Goal: Task Accomplishment & Management: Complete application form

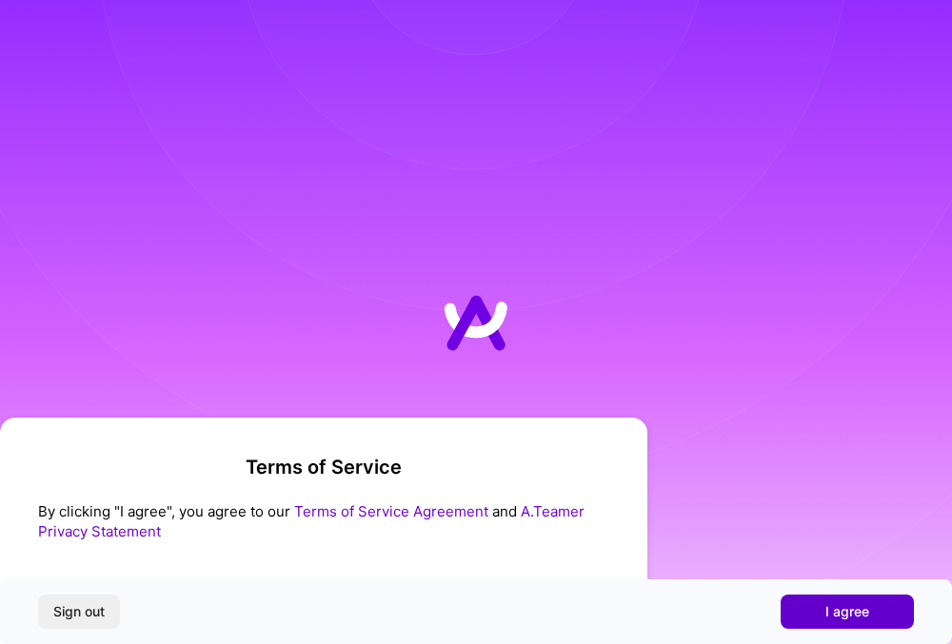
click at [840, 616] on span "I agree" at bounding box center [847, 611] width 44 height 19
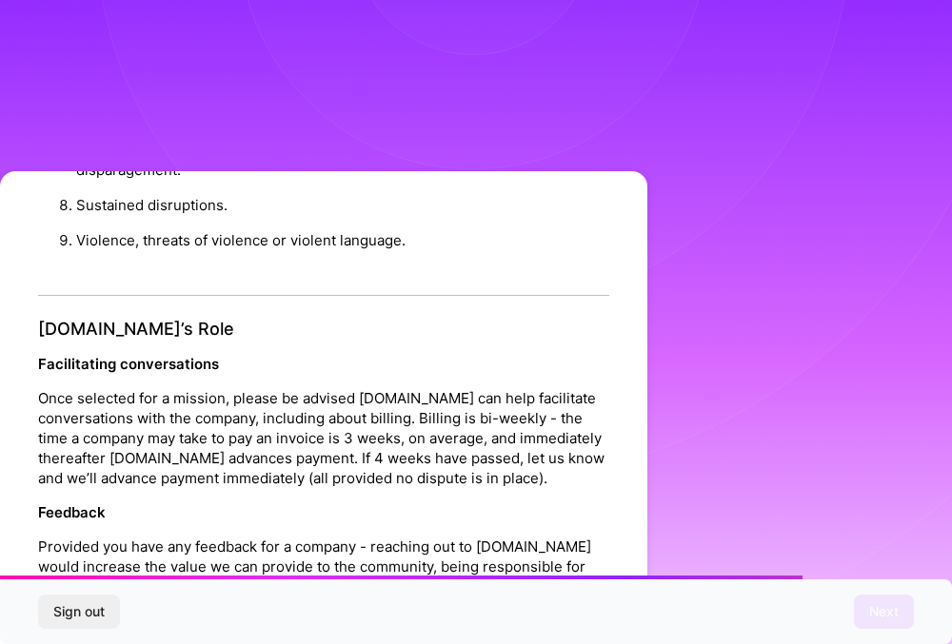
scroll to position [2145, 0]
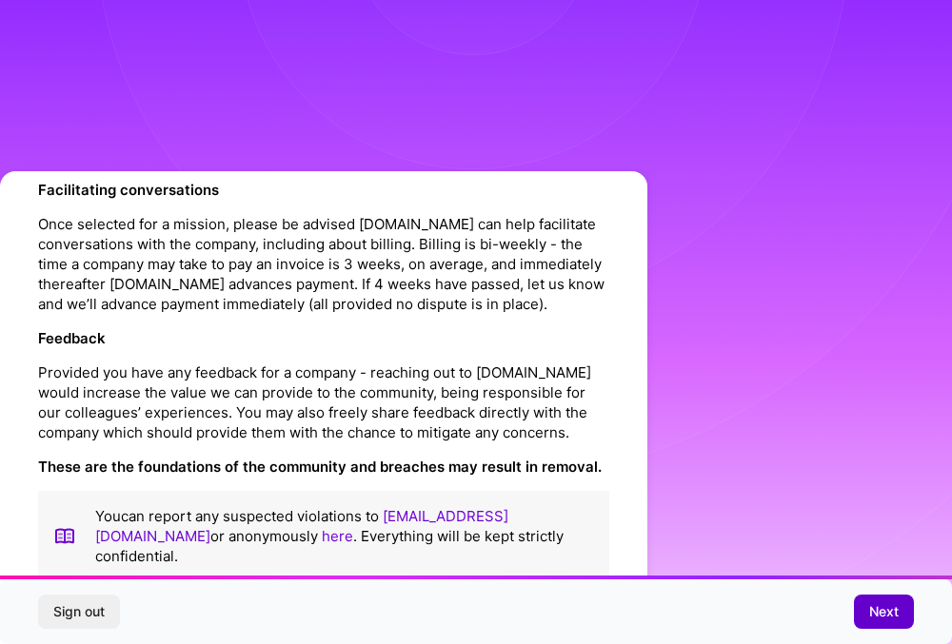
click at [884, 613] on span "Next" at bounding box center [883, 611] width 29 height 19
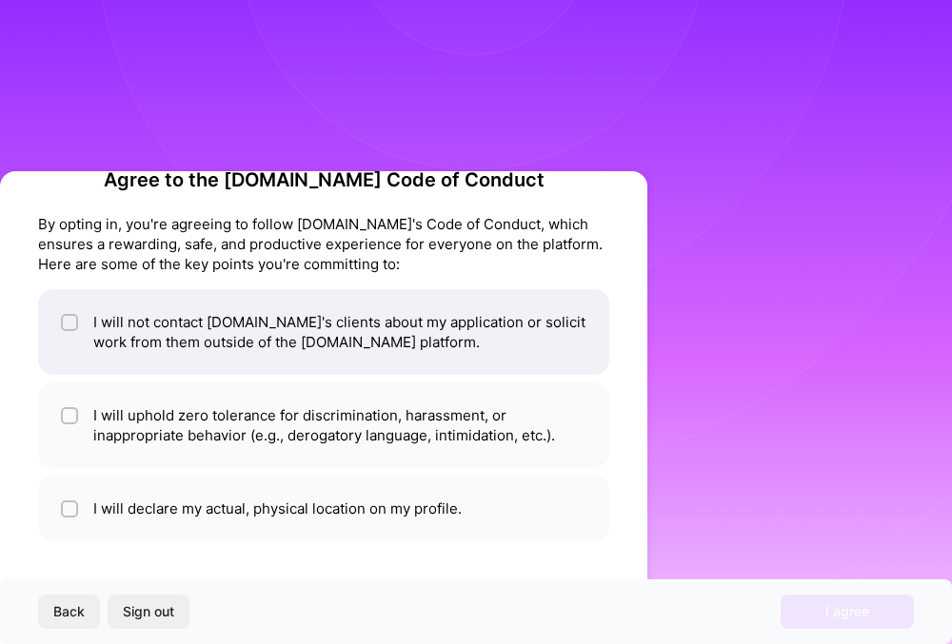
click at [268, 362] on li "I will not contact [DOMAIN_NAME]'s clients about my application or solicit work…" at bounding box center [323, 332] width 571 height 86
checkbox input "true"
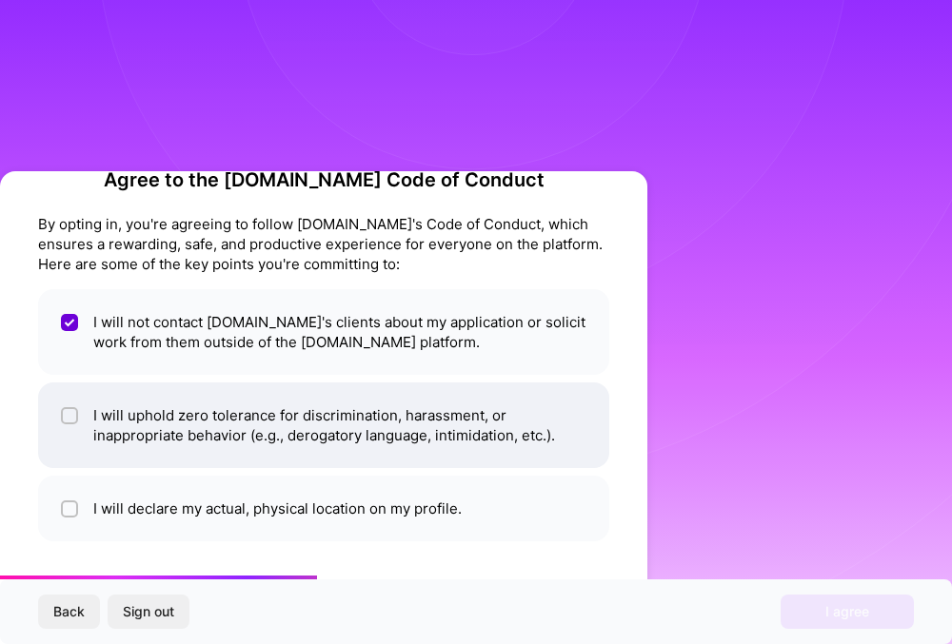
click at [279, 425] on li "I will uphold zero tolerance for discrimination, harassment, or inappropriate b…" at bounding box center [323, 426] width 571 height 86
checkbox input "true"
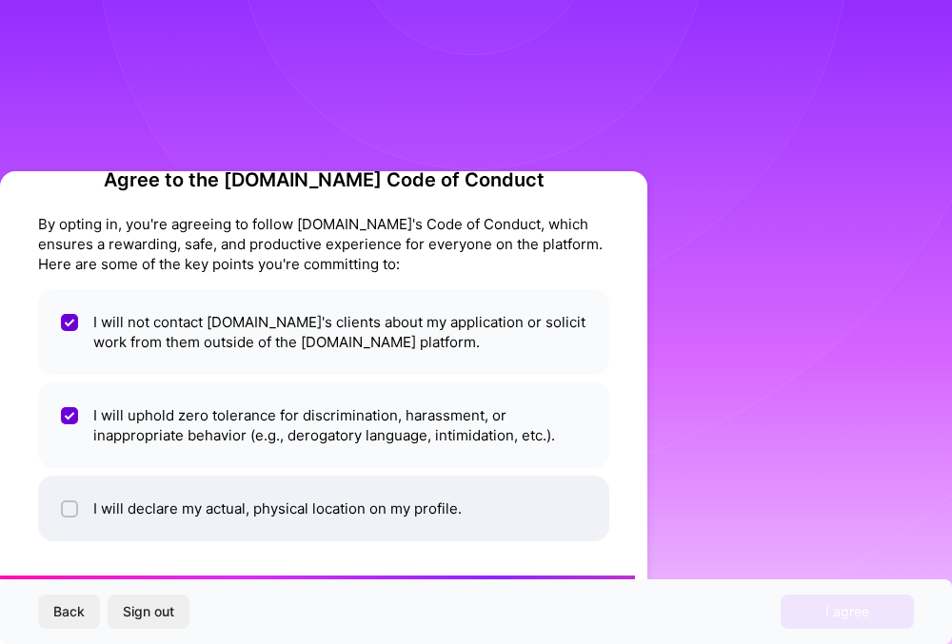
click at [292, 504] on li "I will declare my actual, physical location on my profile." at bounding box center [323, 509] width 571 height 66
checkbox input "true"
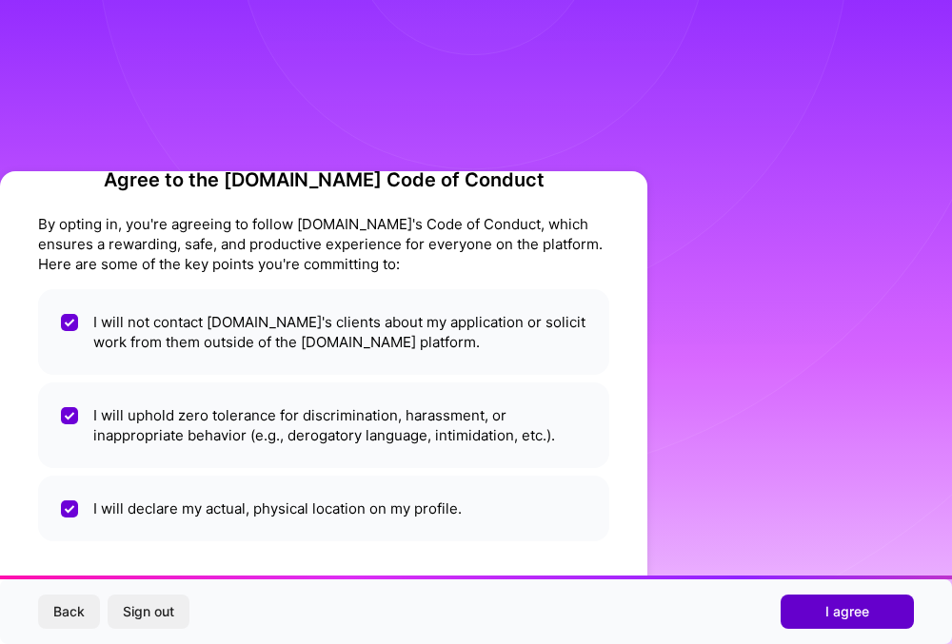
click at [843, 606] on span "I agree" at bounding box center [847, 611] width 44 height 19
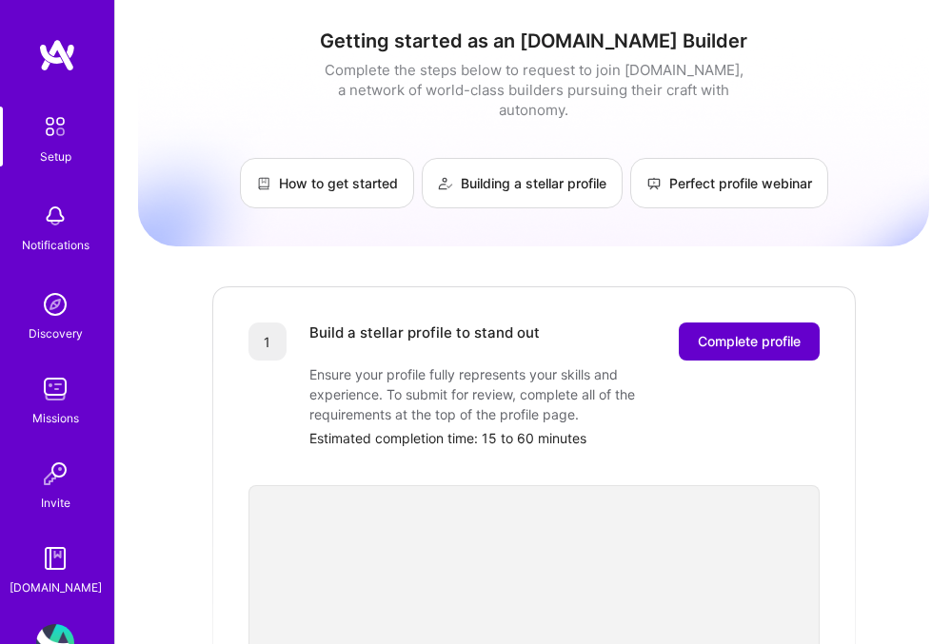
click at [756, 332] on span "Complete profile" at bounding box center [748, 341] width 103 height 19
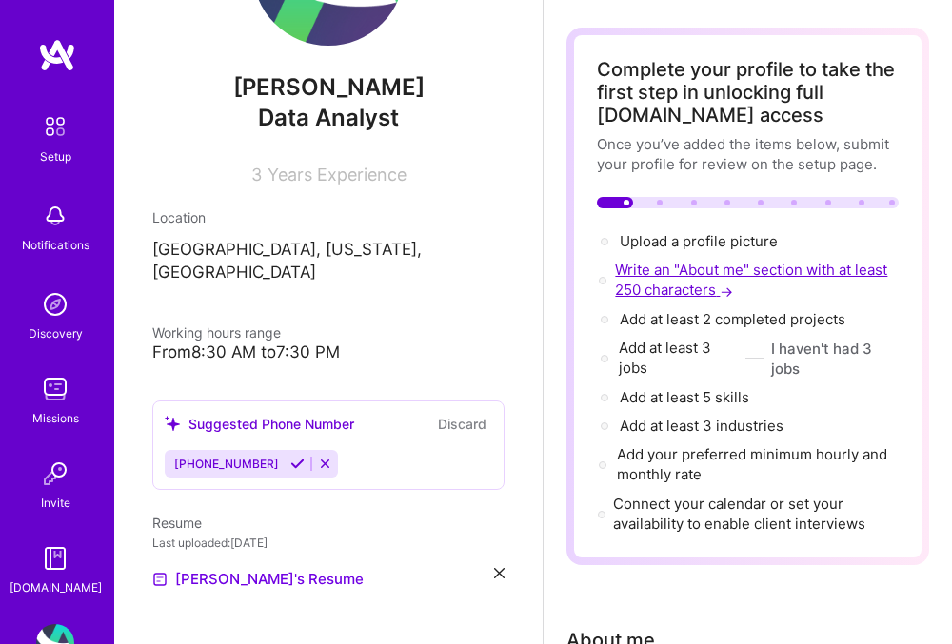
scroll to position [70, 0]
click at [709, 285] on span "Write an "About me" section with at least 250 characters →" at bounding box center [751, 281] width 272 height 38
select select "US"
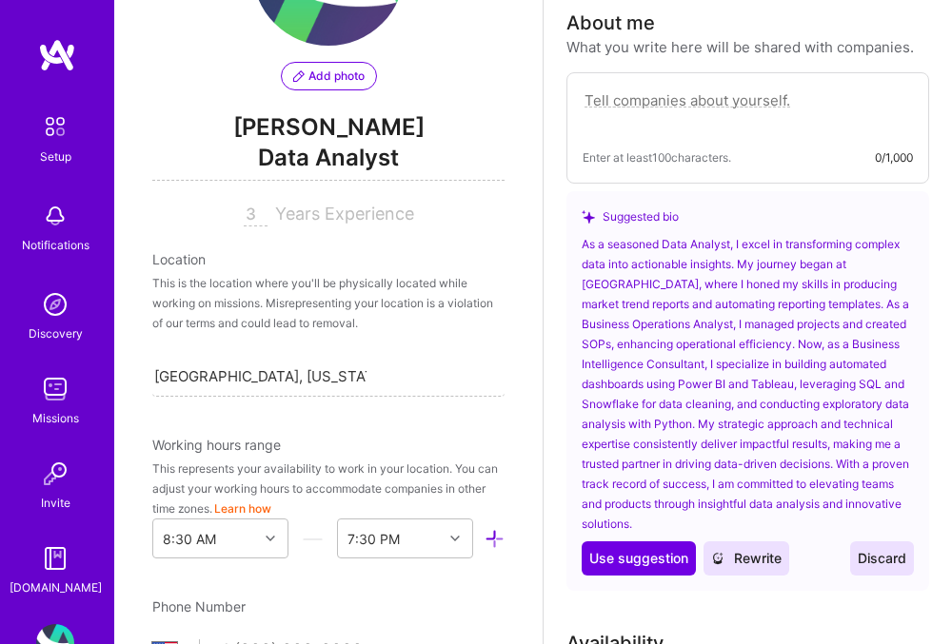
scroll to position [697, 0]
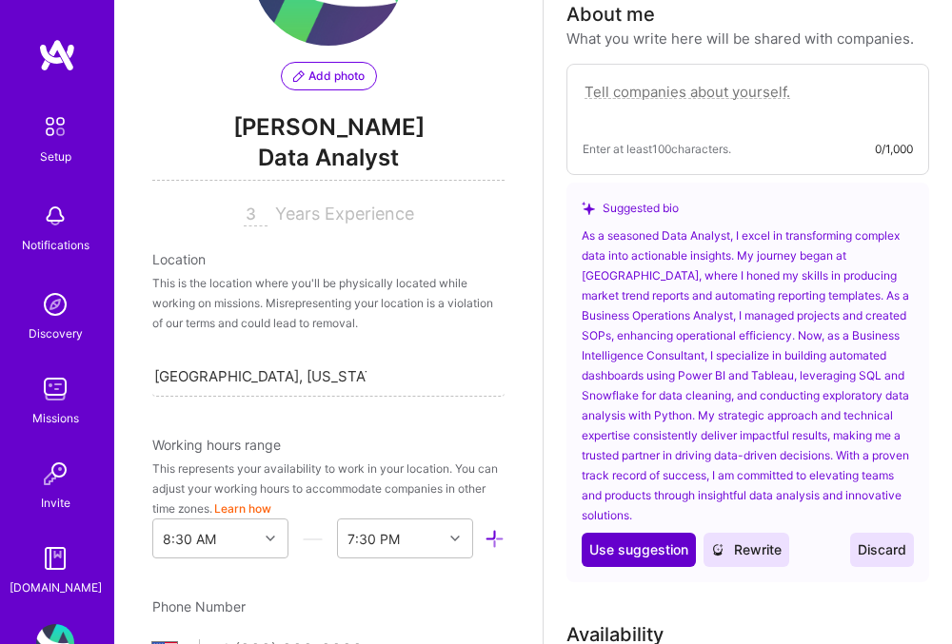
click at [662, 548] on span "Use suggestion" at bounding box center [638, 549] width 99 height 19
type textarea "As a seasoned Data Analyst, I excel in transforming complex data into actionabl…"
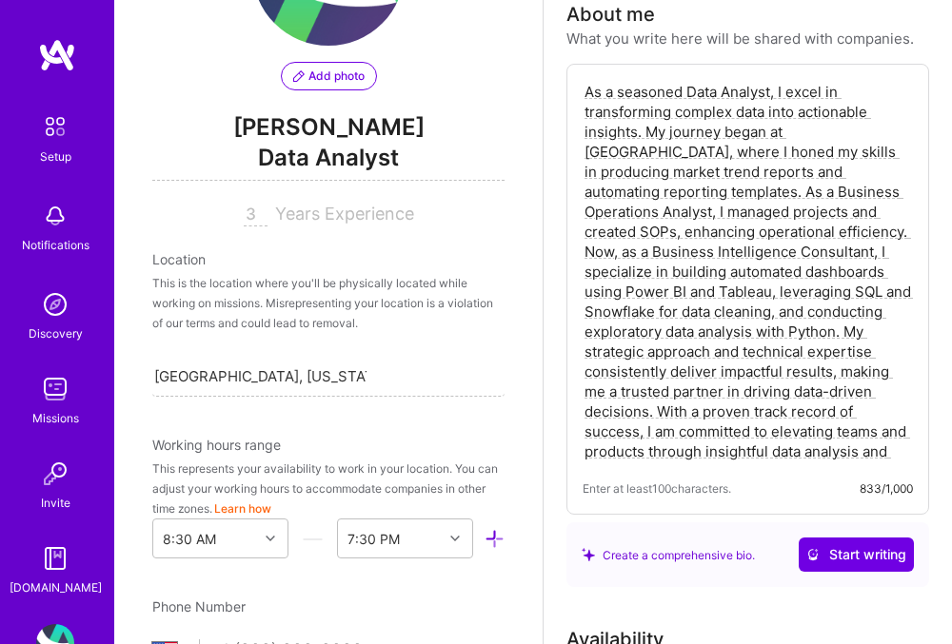
click at [768, 477] on div "As a seasoned Data Analyst, I excel in transforming complex data into actionabl…" at bounding box center [747, 289] width 363 height 451
drag, startPoint x: 845, startPoint y: 433, endPoint x: 530, endPoint y: 122, distance: 442.7
click at [648, 450] on textarea "As a seasoned Data Analyst, I excel in transforming complex data into actionabl…" at bounding box center [747, 271] width 330 height 383
drag, startPoint x: 588, startPoint y: 90, endPoint x: 839, endPoint y: 550, distance: 523.8
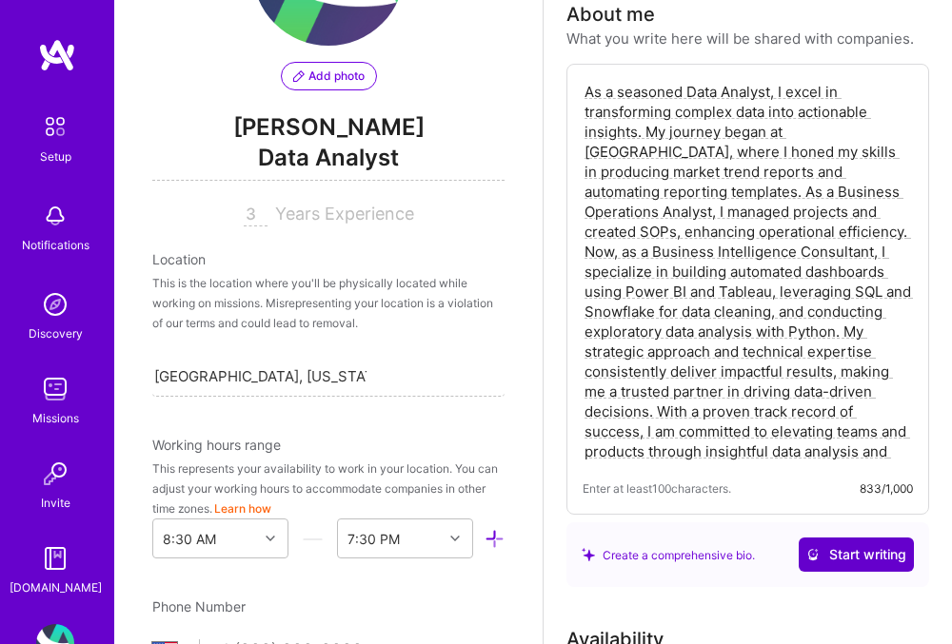
click at [839, 550] on div "As a seasoned Data Analyst, I excel in transforming complex data into actionabl…" at bounding box center [747, 325] width 363 height 523
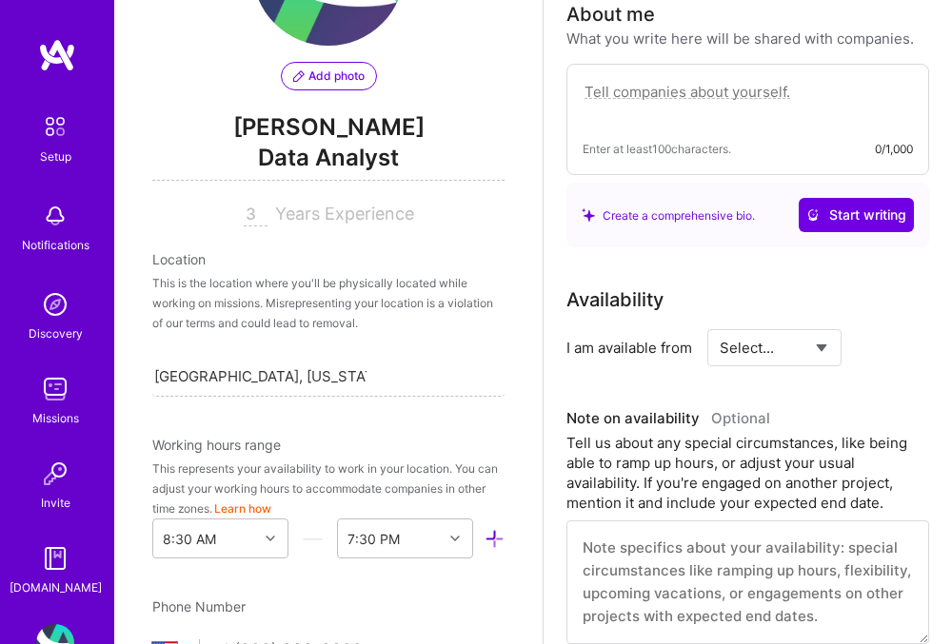
click at [755, 366] on select "Select... Right Now Future Date Not Available" at bounding box center [773, 348] width 109 height 49
select select "Right Now"
click at [719, 324] on select "Select... Right Now Future Date Not Available" at bounding box center [773, 348] width 109 height 49
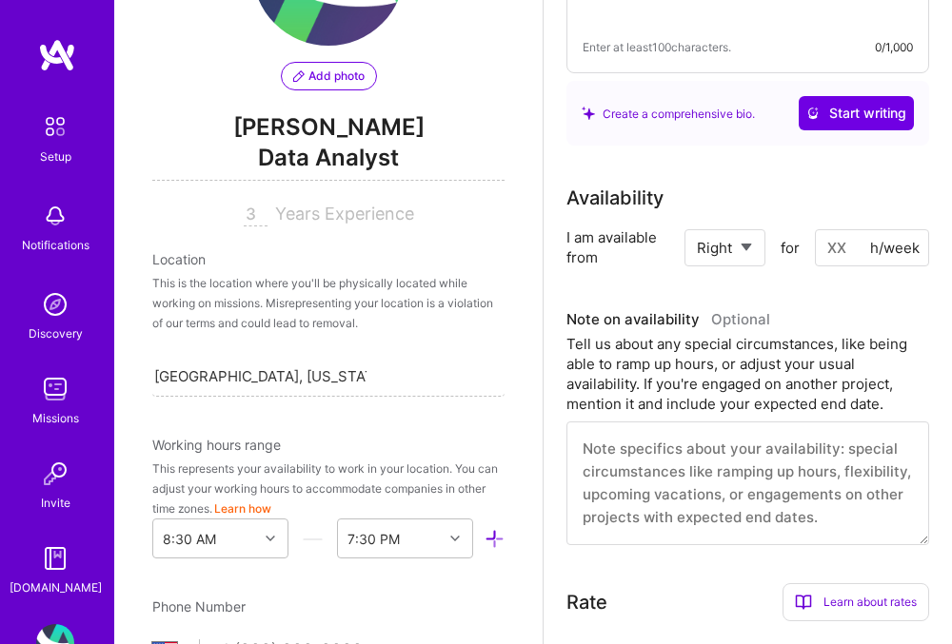
scroll to position [845, 0]
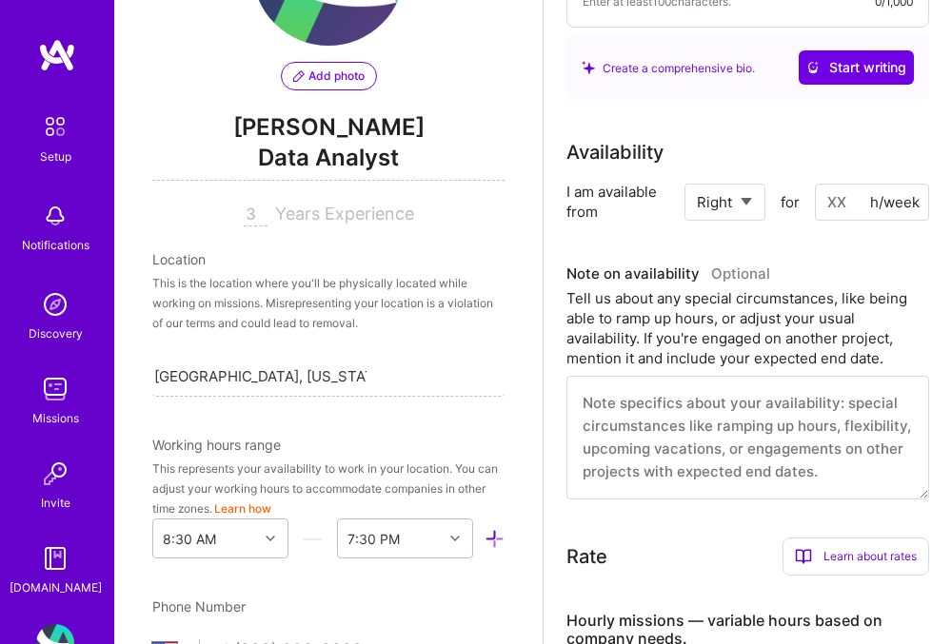
click at [826, 201] on input at bounding box center [872, 202] width 114 height 37
type input "2"
click at [917, 250] on div "Availability I am available from Select... Right Now Future Date Not Available …" at bounding box center [747, 319] width 363 height 362
click at [835, 211] on input "30" at bounding box center [872, 202] width 114 height 37
type input "35"
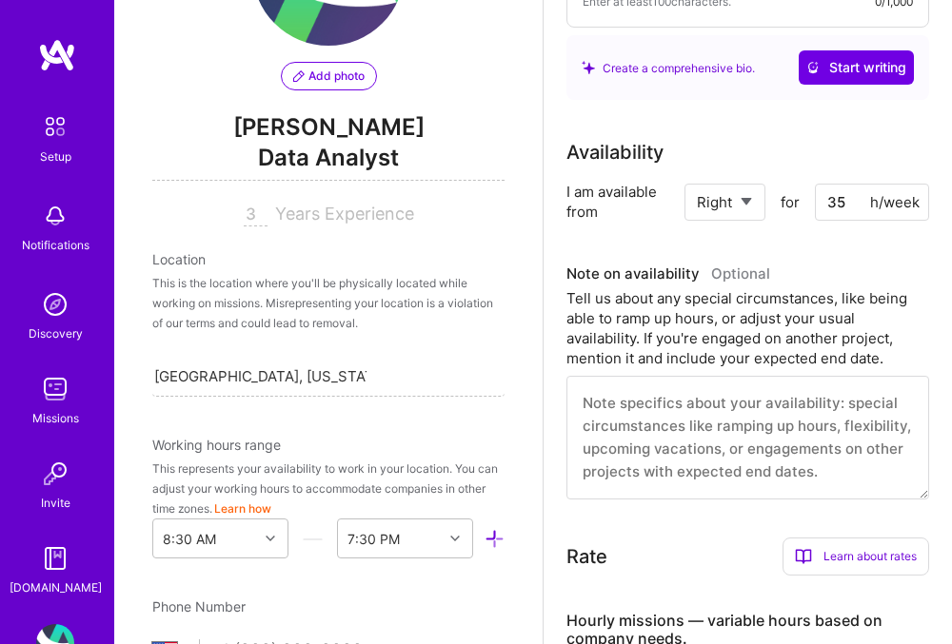
click at [838, 230] on div "Availability I am available from Select... Right Now Future Date Not Available …" at bounding box center [747, 319] width 363 height 362
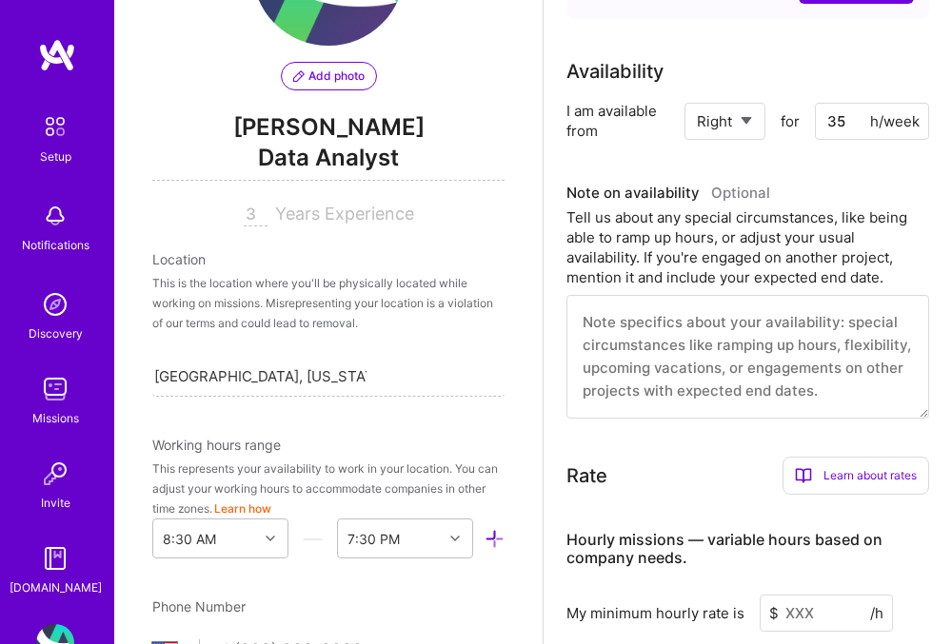
scroll to position [0, 0]
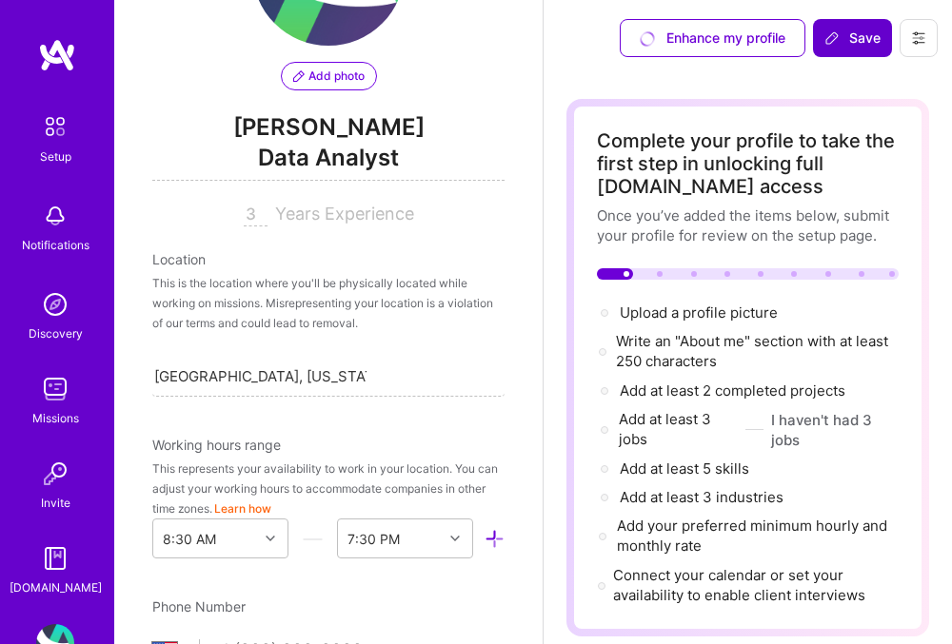
click at [850, 47] on span "Save" at bounding box center [852, 38] width 56 height 19
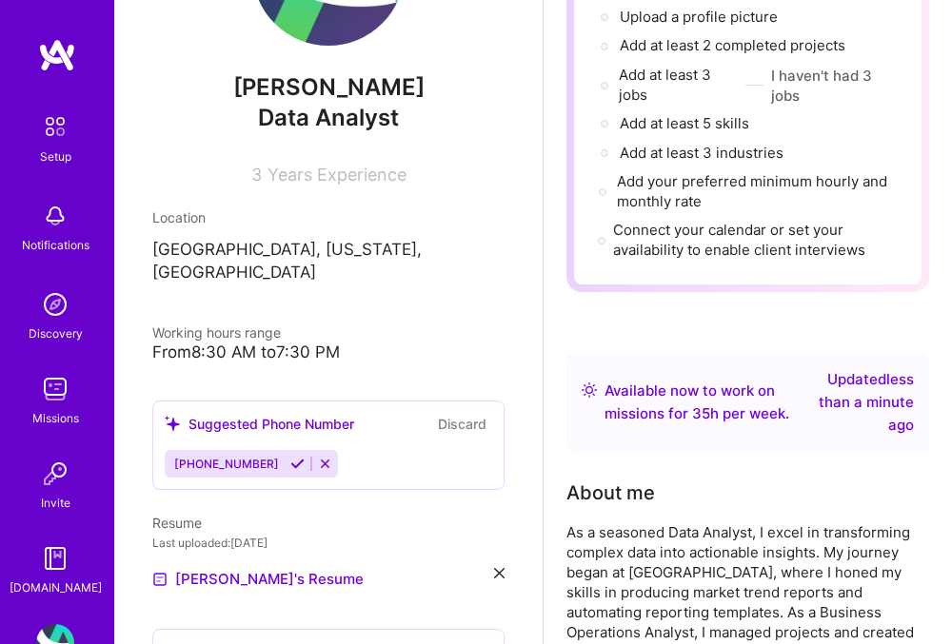
scroll to position [313, 0]
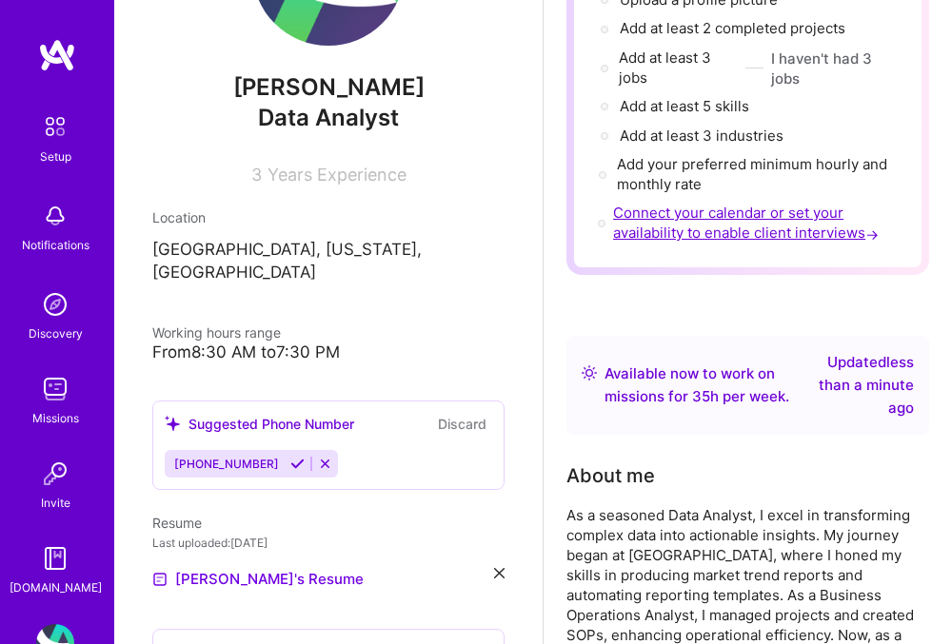
click at [809, 226] on span "Connect your calendar or set your availability to enable client interviews →" at bounding box center [747, 223] width 269 height 38
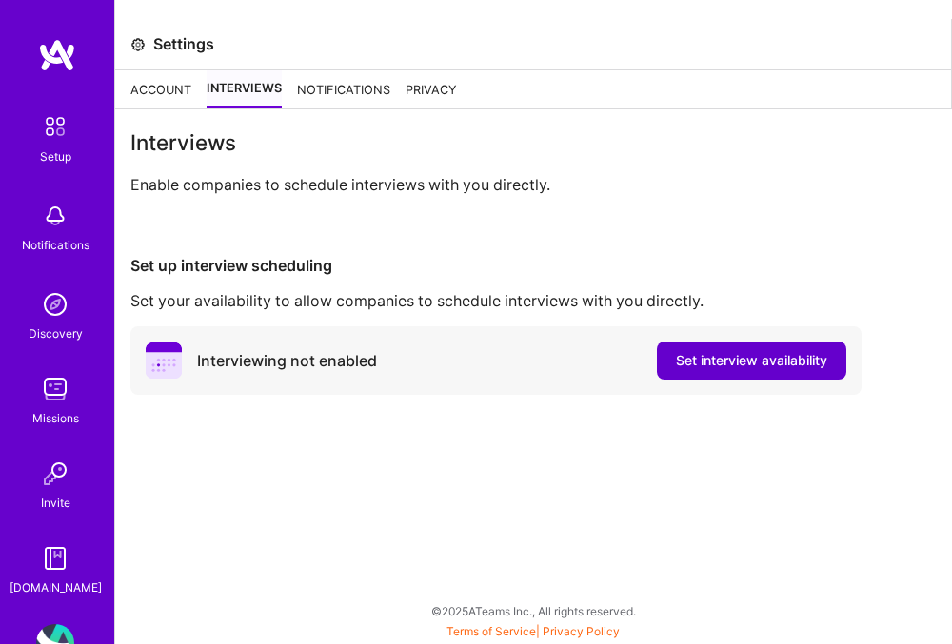
click at [734, 355] on span "Set interview availability" at bounding box center [751, 360] width 151 height 19
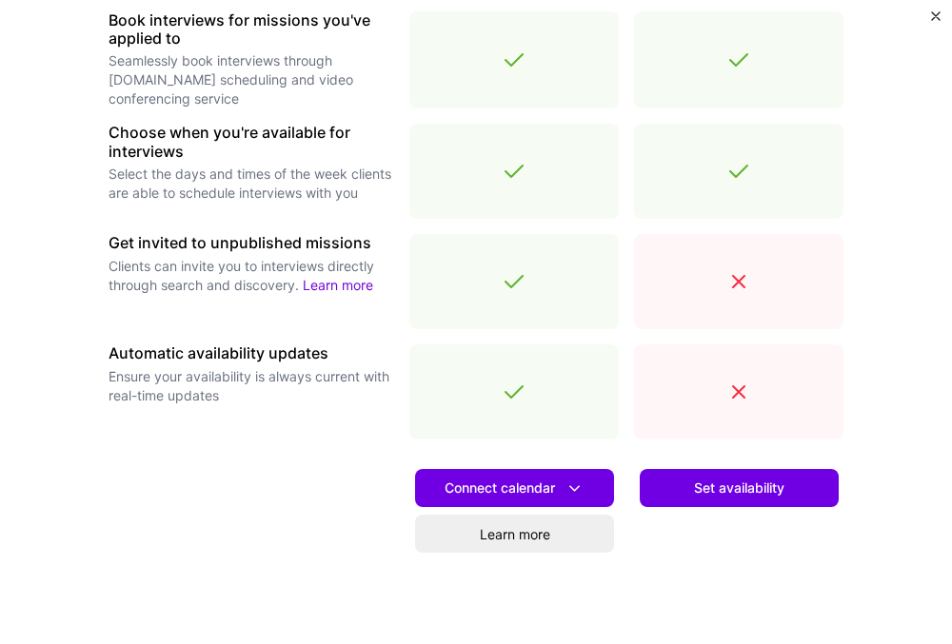
scroll to position [697, 0]
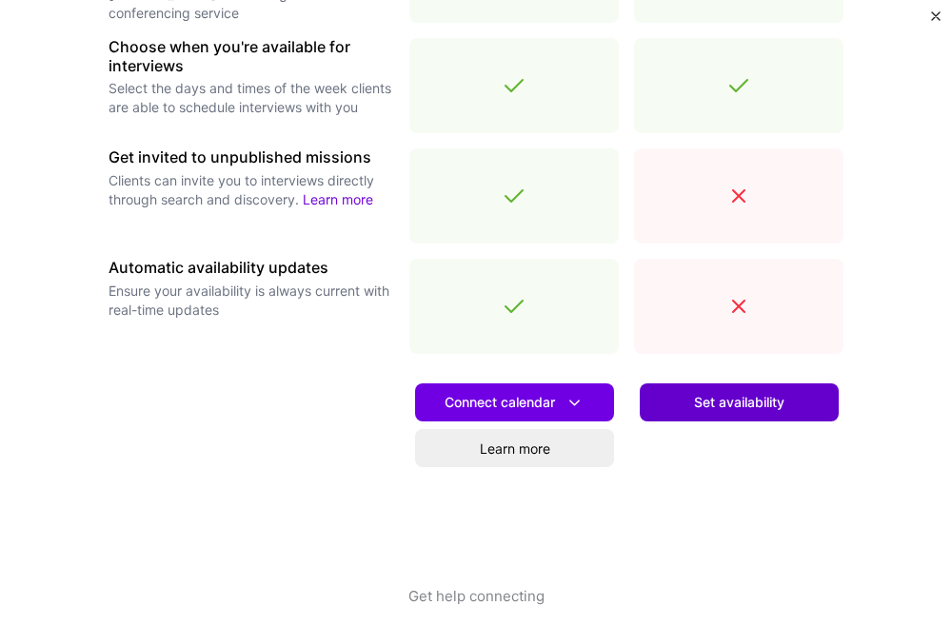
click at [685, 398] on button "Set availability" at bounding box center [738, 402] width 199 height 38
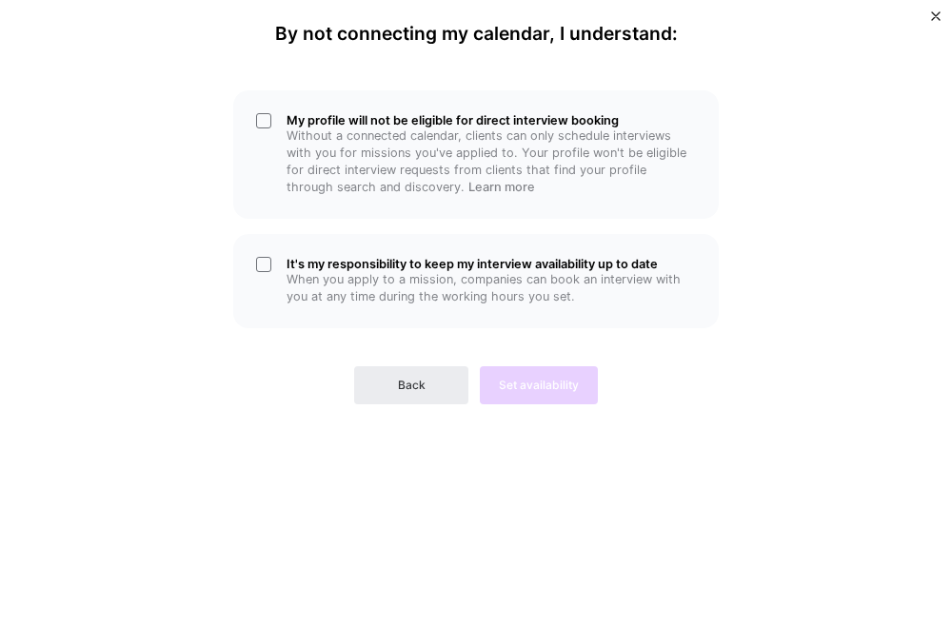
scroll to position [0, 0]
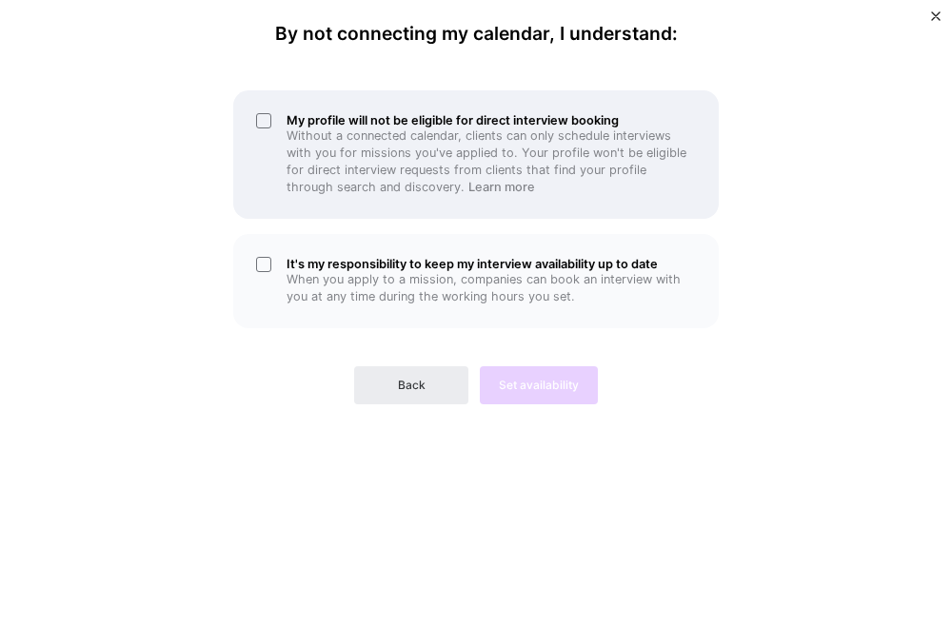
click at [386, 147] on p "Without a connected calendar, clients can only schedule interviews with you for…" at bounding box center [490, 162] width 409 height 69
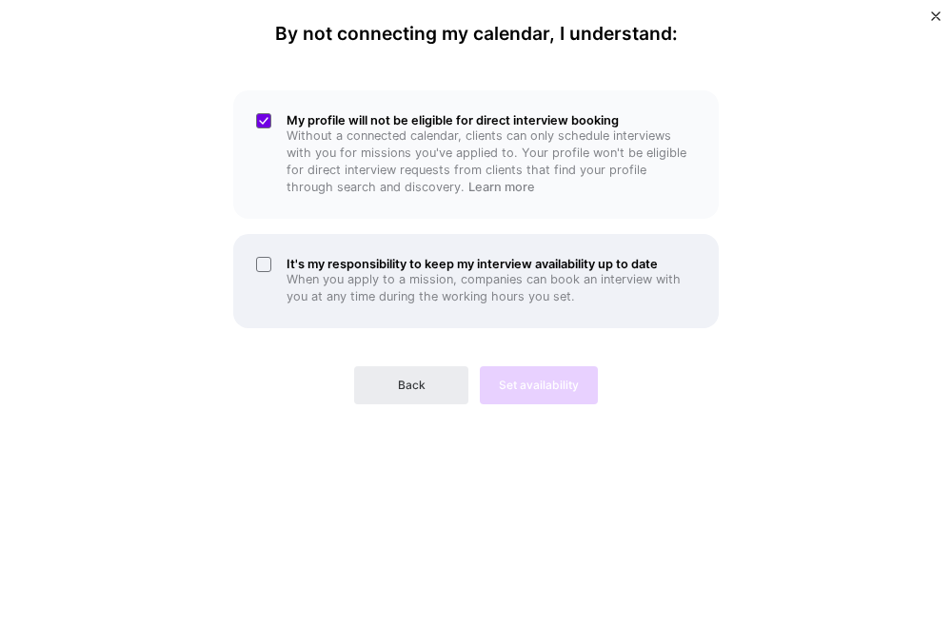
click at [444, 285] on p "When you apply to a mission, companies can book an interview with you at any ti…" at bounding box center [490, 288] width 409 height 34
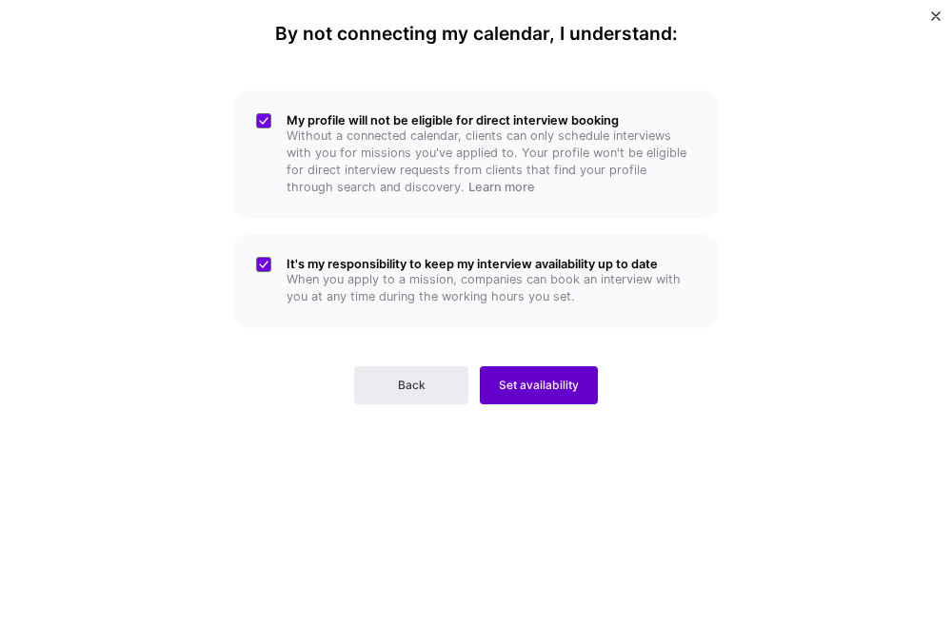
click at [505, 376] on button "Set availability" at bounding box center [539, 385] width 118 height 38
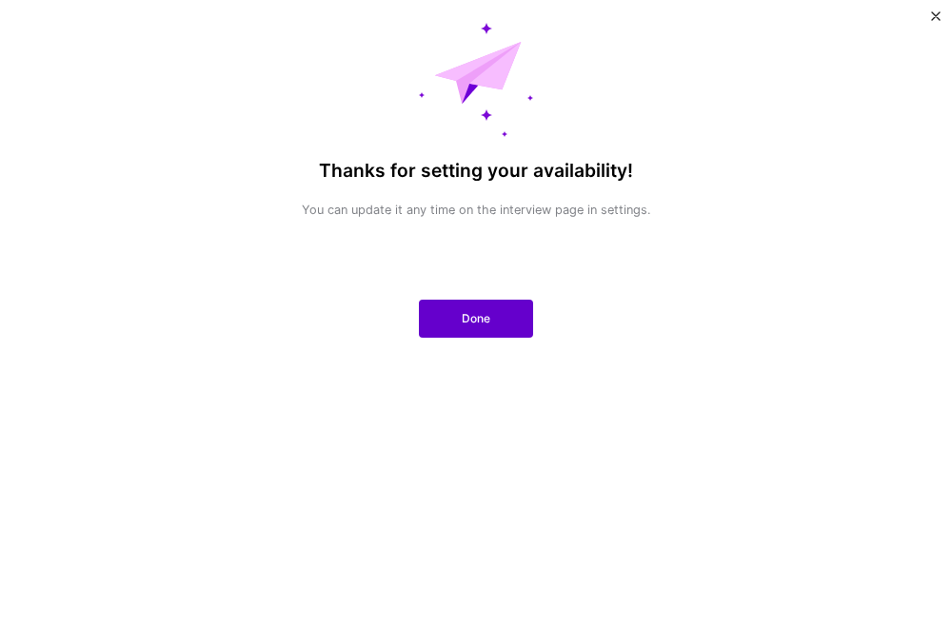
click at [512, 324] on button "Done" at bounding box center [476, 319] width 114 height 38
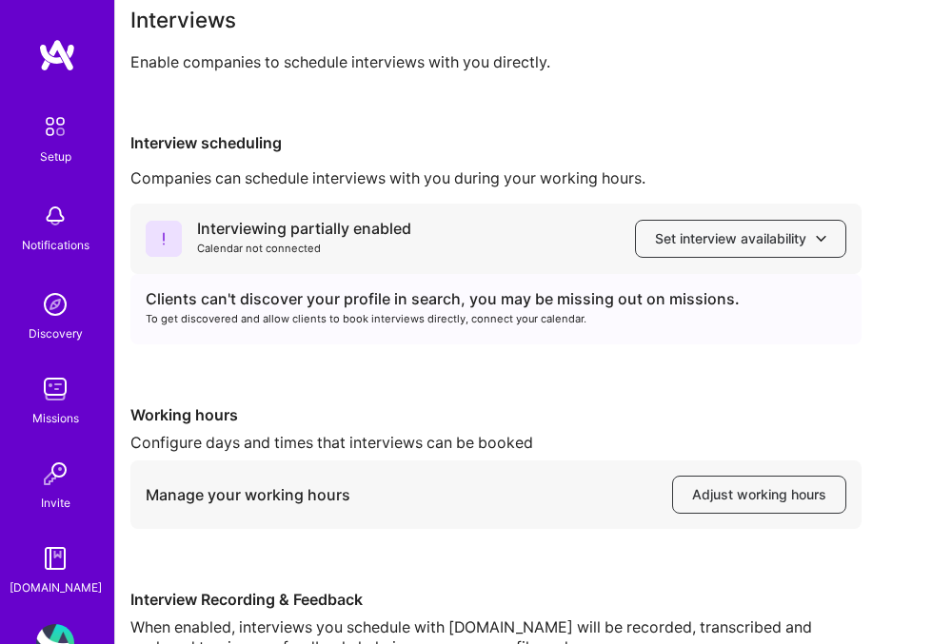
scroll to position [223, 0]
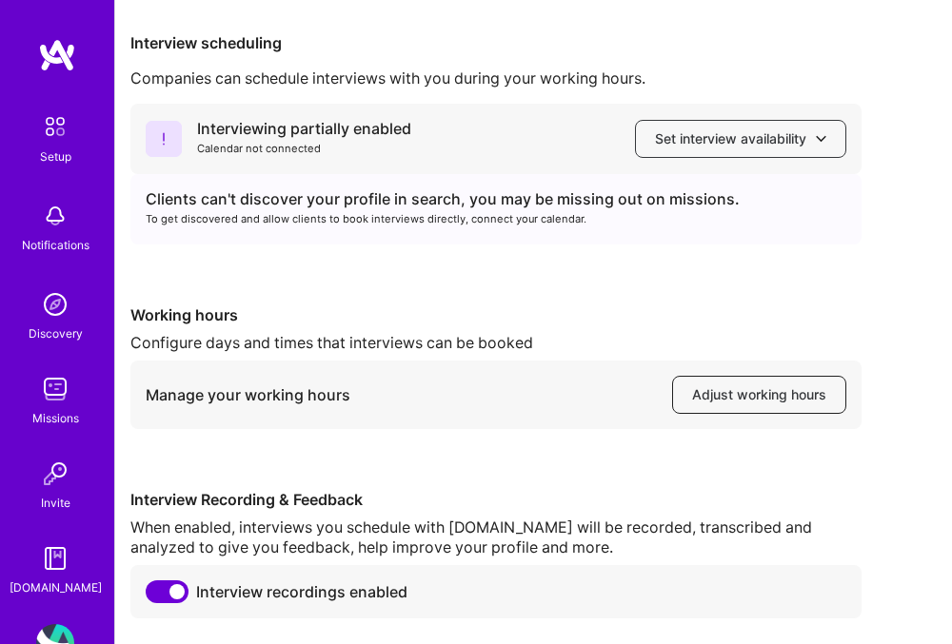
click at [702, 394] on span "Adjust working hours" at bounding box center [759, 394] width 134 height 19
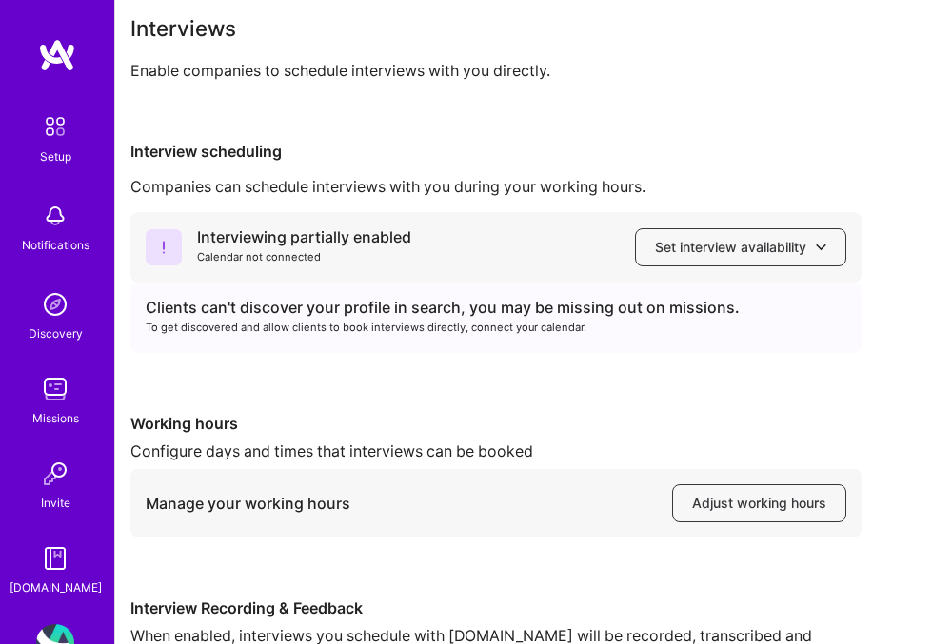
scroll to position [55, 0]
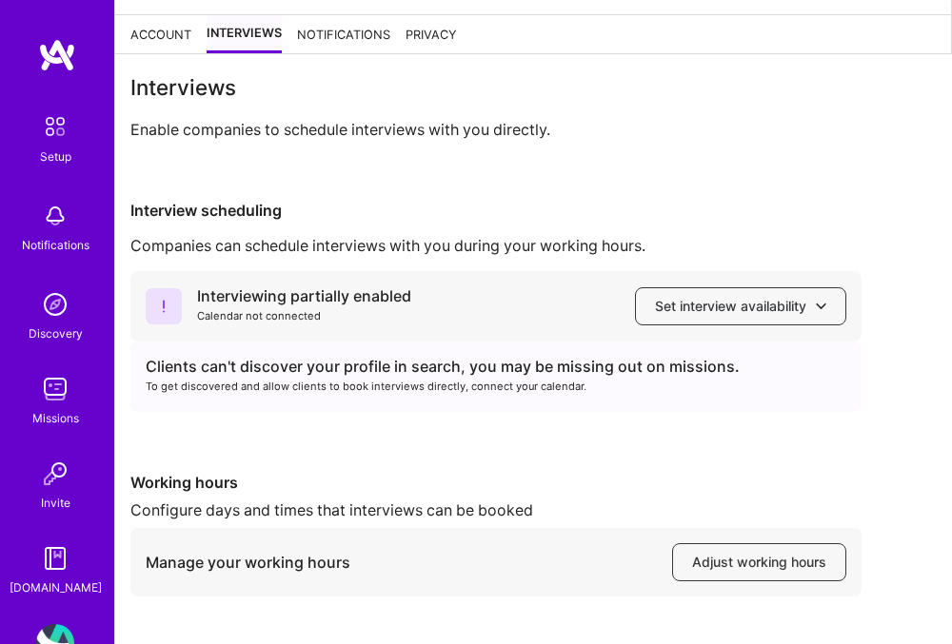
click at [66, 57] on img at bounding box center [57, 55] width 38 height 34
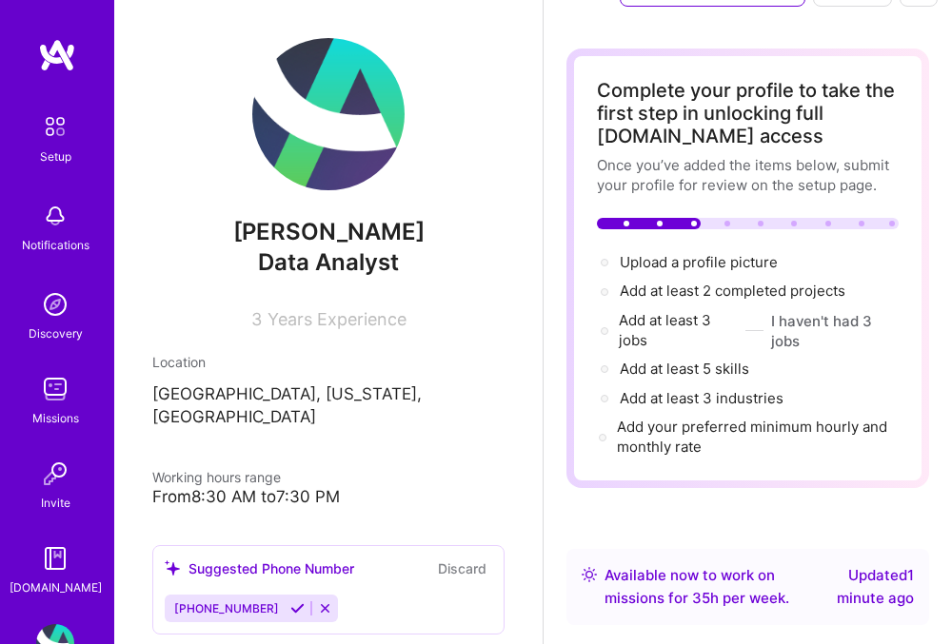
scroll to position [54, 0]
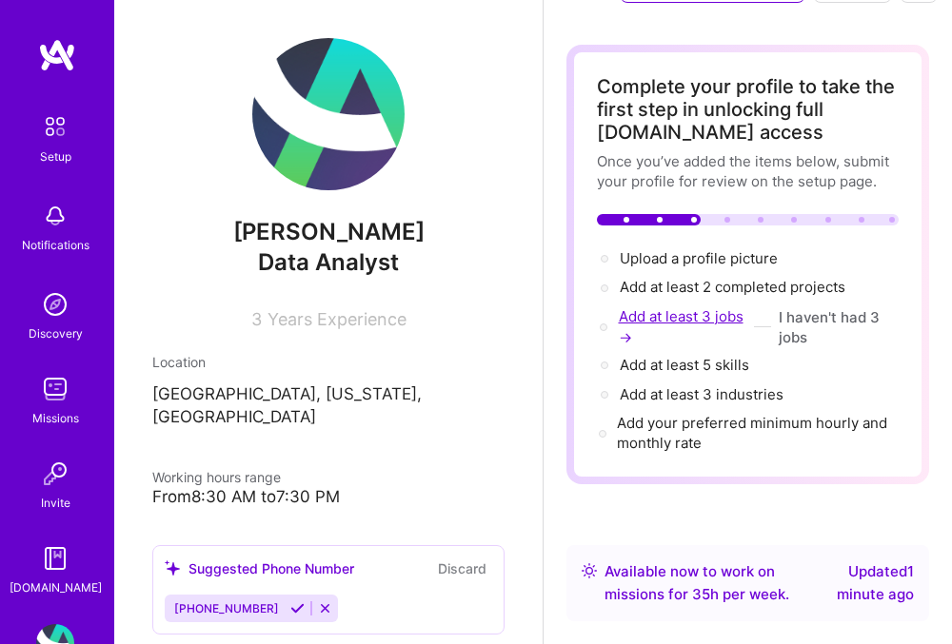
click at [698, 322] on span "Add at least 3 jobs →" at bounding box center [681, 326] width 125 height 38
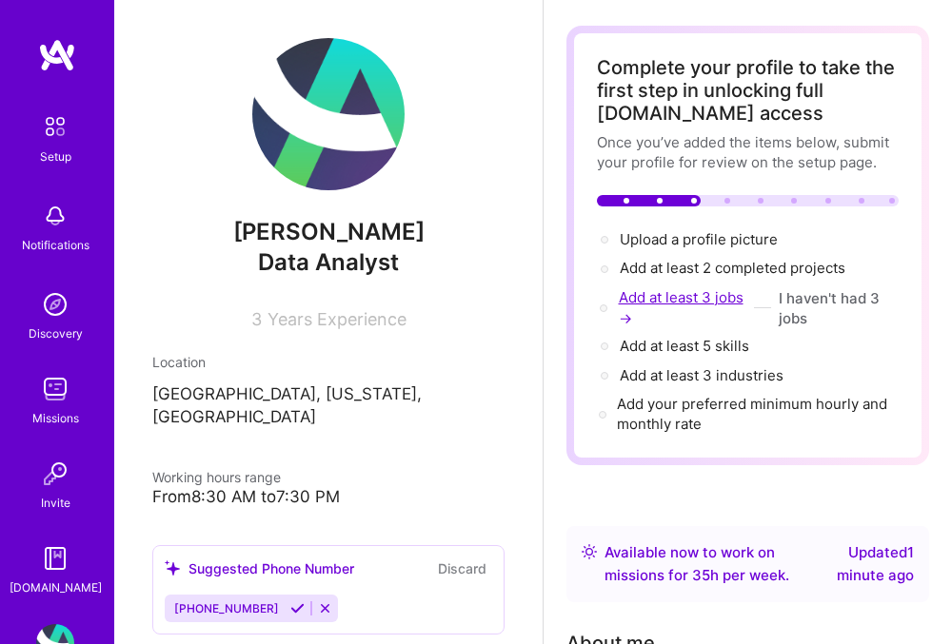
select select "US"
select select "Right Now"
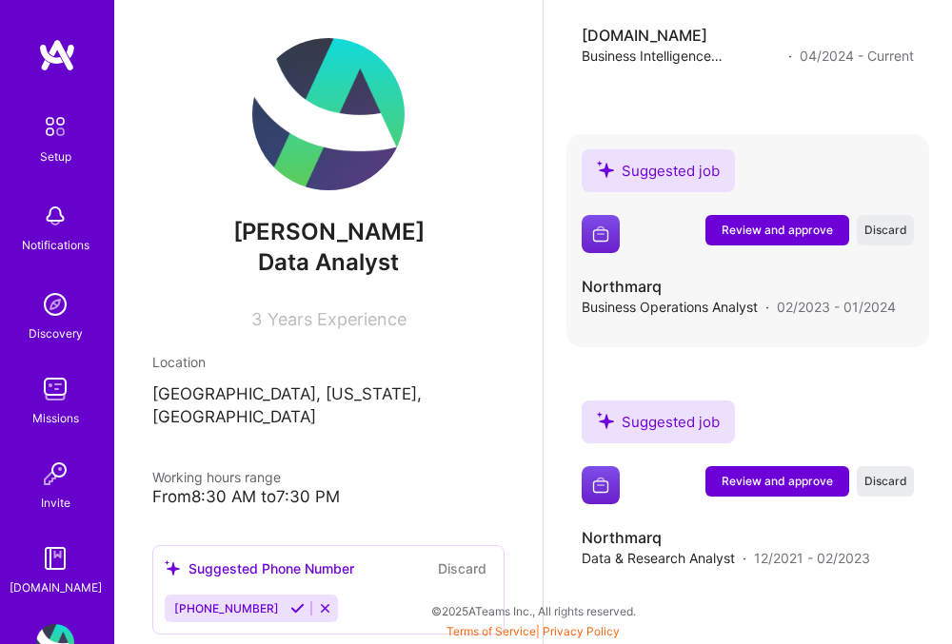
scroll to position [2507, 0]
click at [812, 482] on span "Review and approve" at bounding box center [776, 481] width 111 height 16
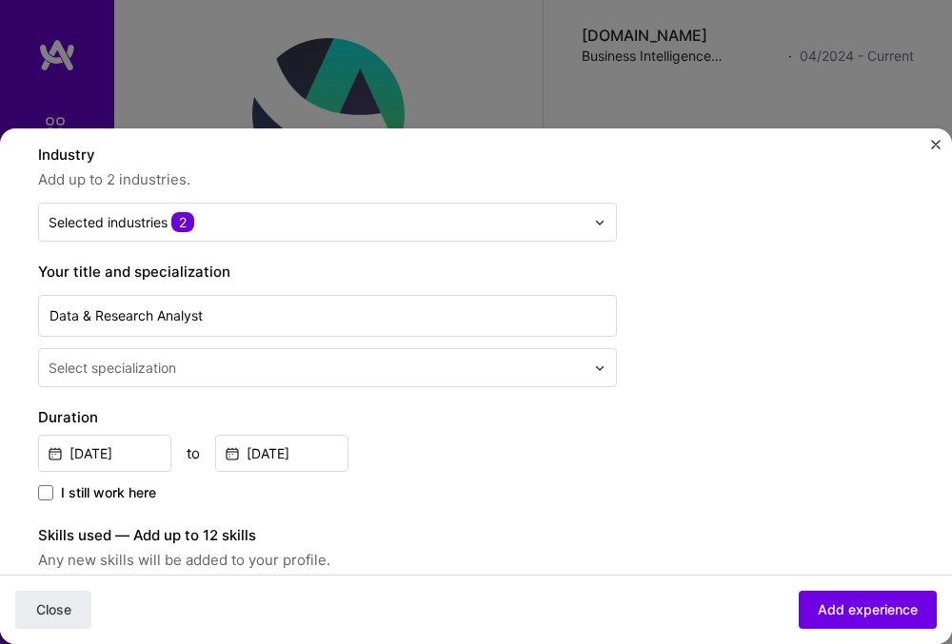
scroll to position [276, 0]
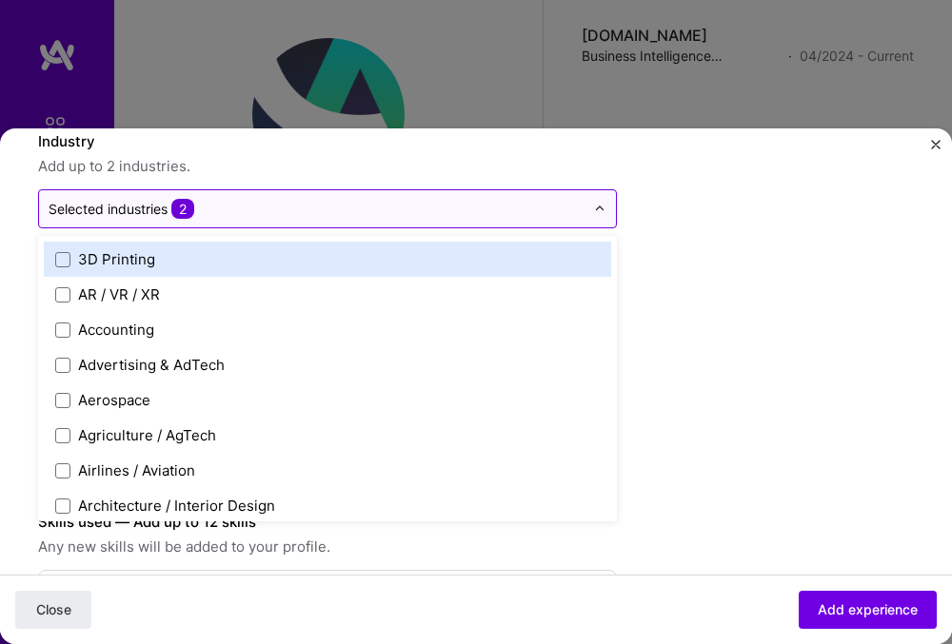
click at [427, 198] on div at bounding box center [317, 209] width 536 height 24
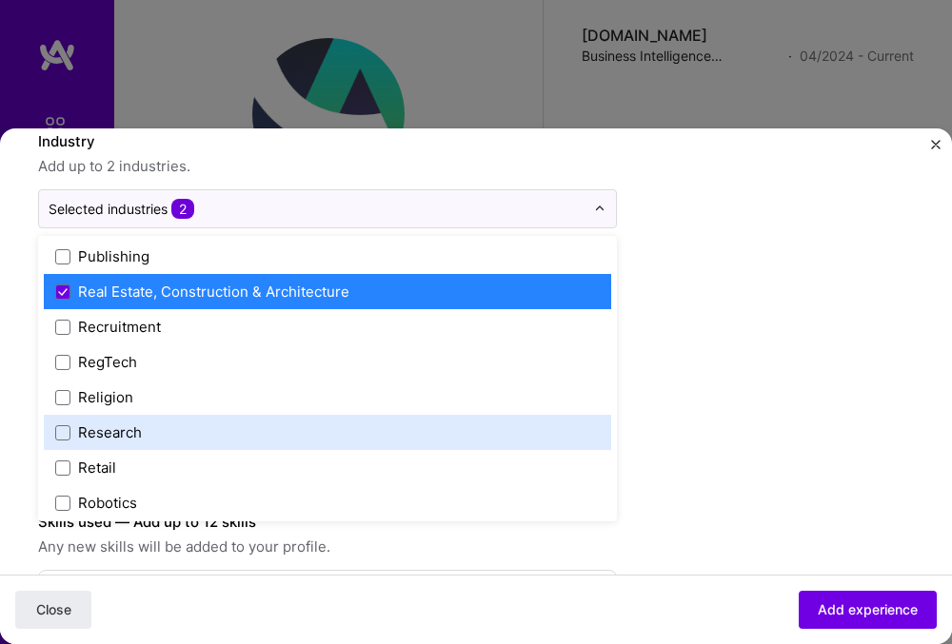
scroll to position [3525, 0]
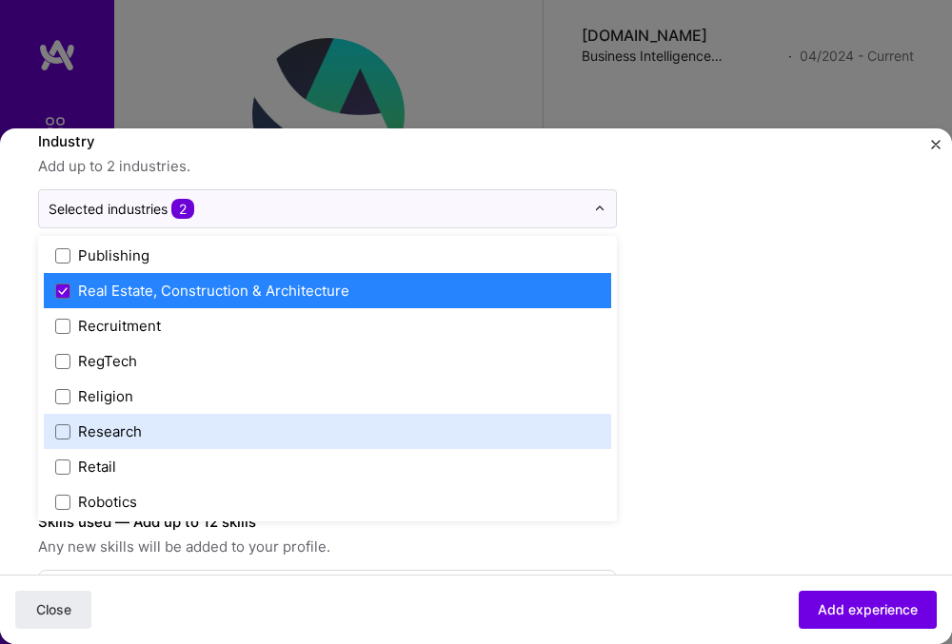
click at [296, 435] on label "Research" at bounding box center [327, 432] width 544 height 20
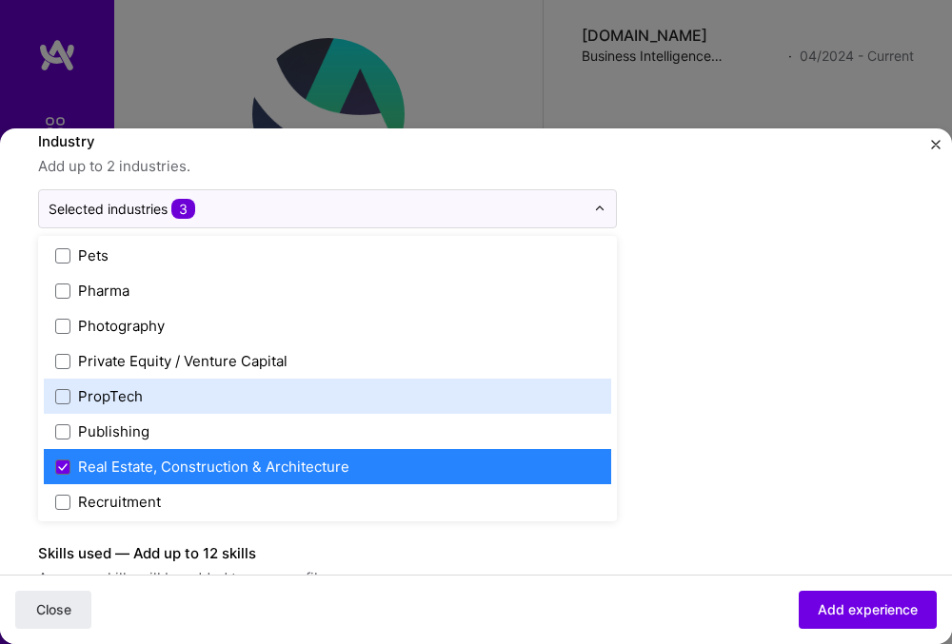
scroll to position [3571, 0]
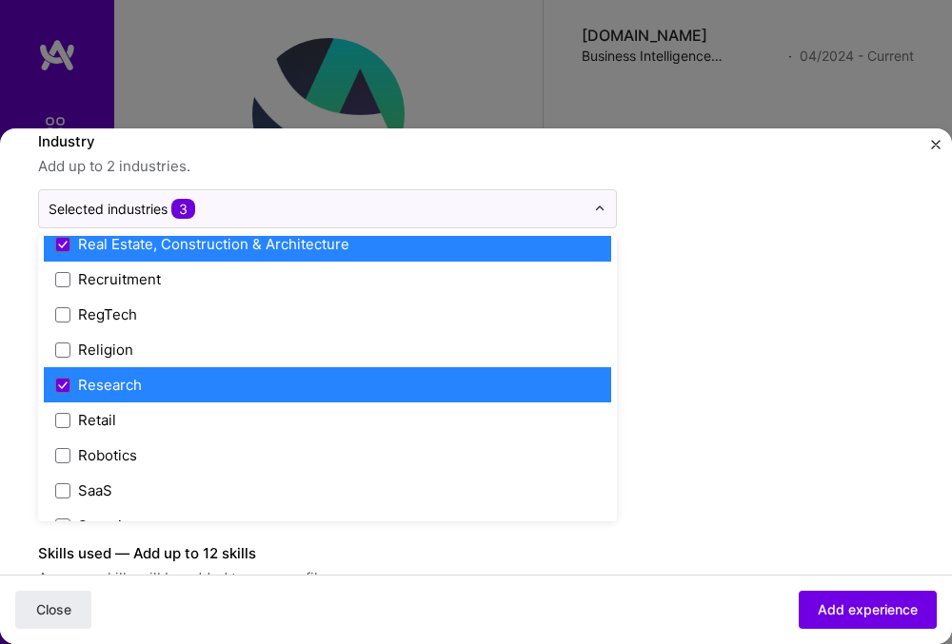
click at [325, 373] on div "Research" at bounding box center [327, 384] width 567 height 35
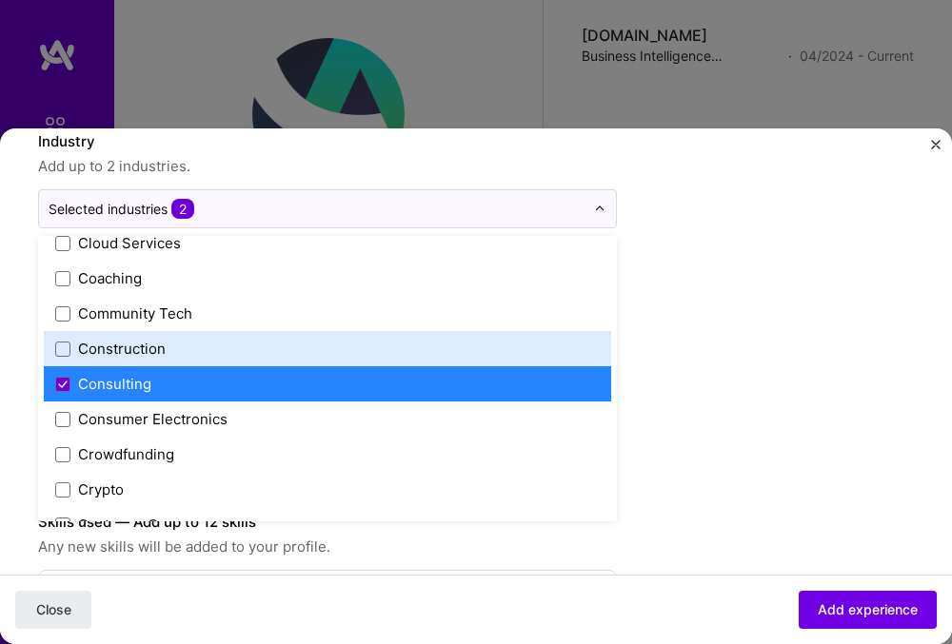
scroll to position [1139, 0]
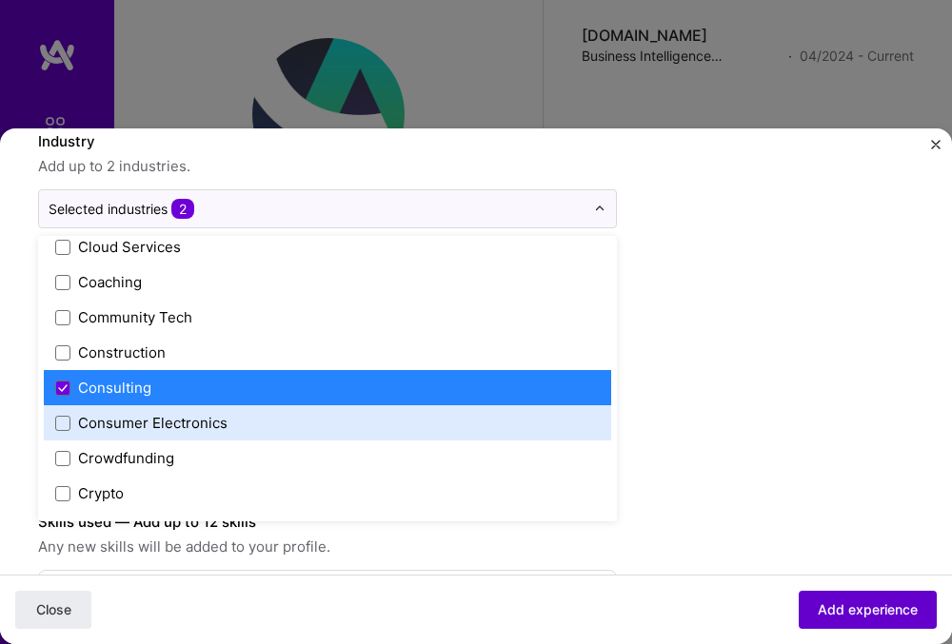
click at [874, 606] on span "Add experience" at bounding box center [867, 609] width 100 height 19
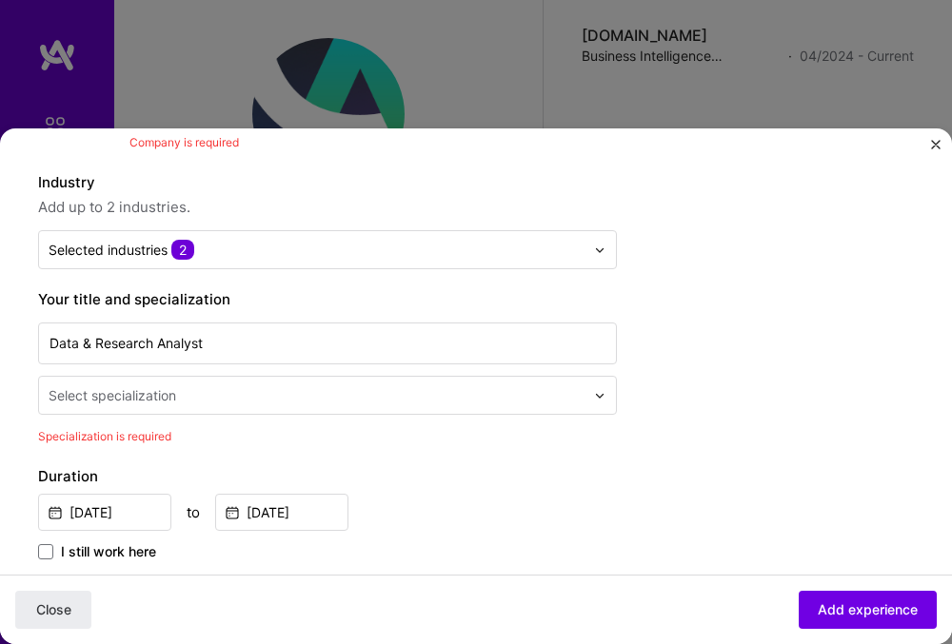
scroll to position [319, 0]
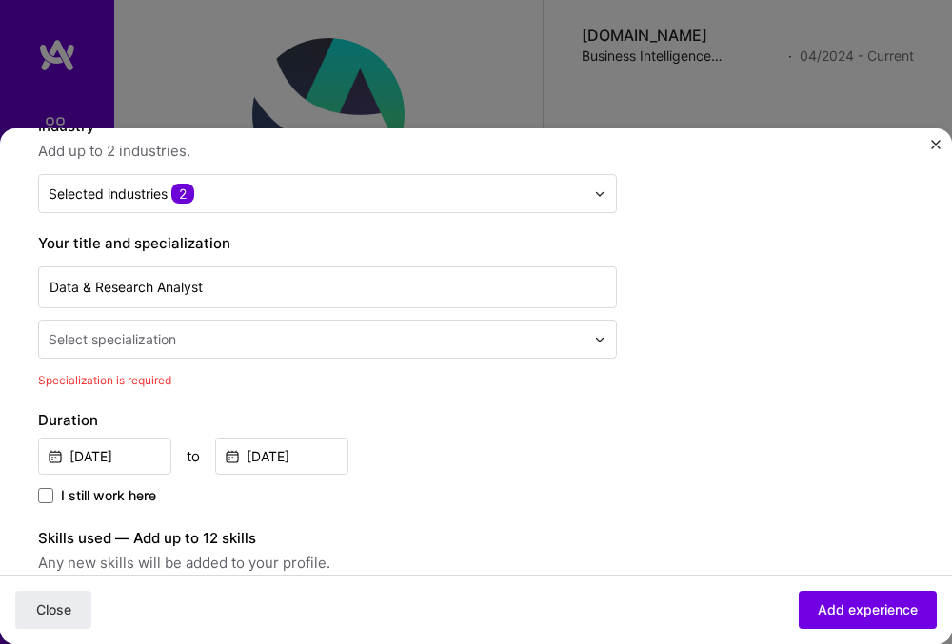
click at [400, 342] on input "text" at bounding box center [319, 339] width 540 height 20
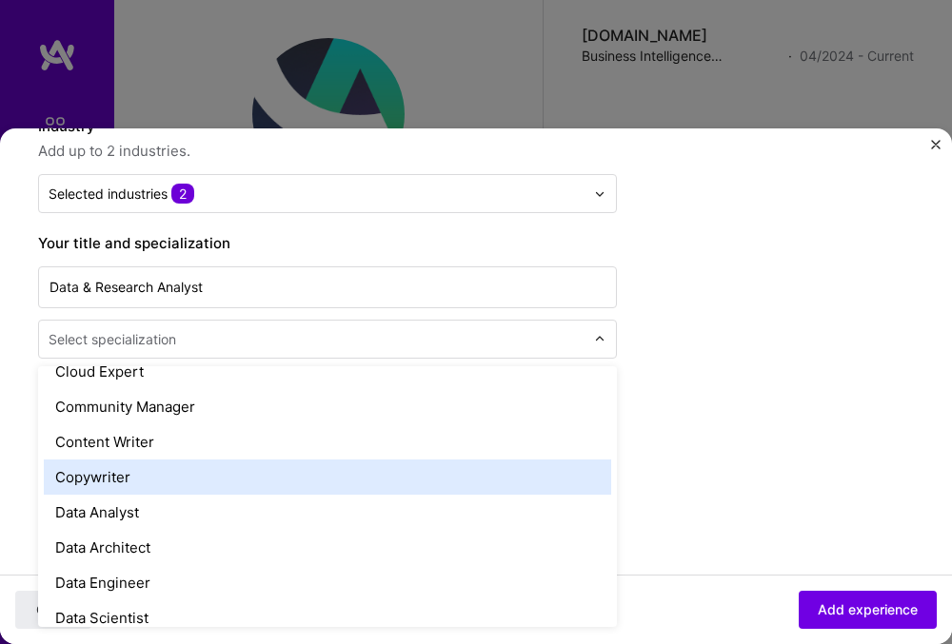
scroll to position [605, 0]
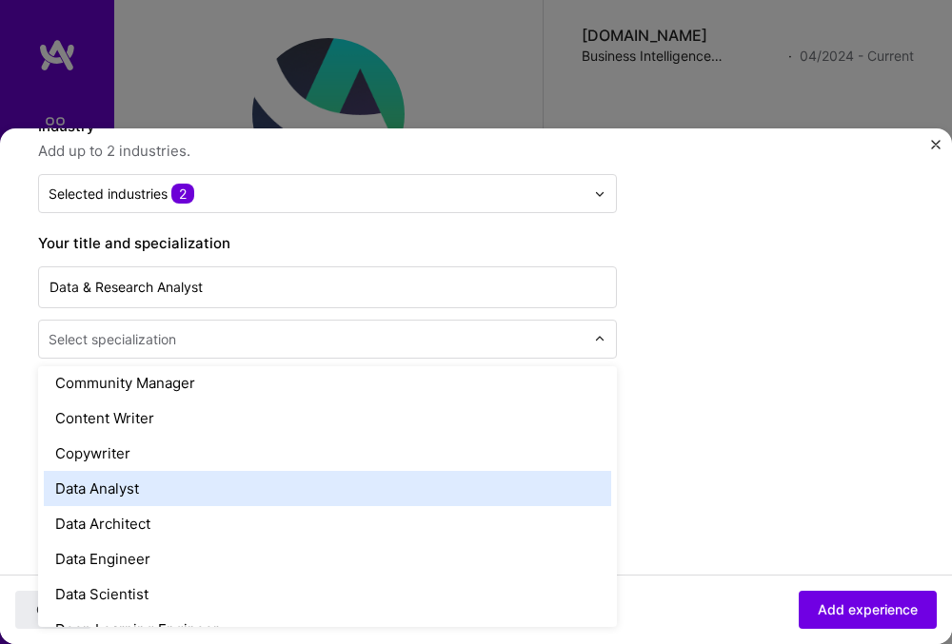
click at [380, 491] on div "Data Analyst" at bounding box center [327, 488] width 567 height 35
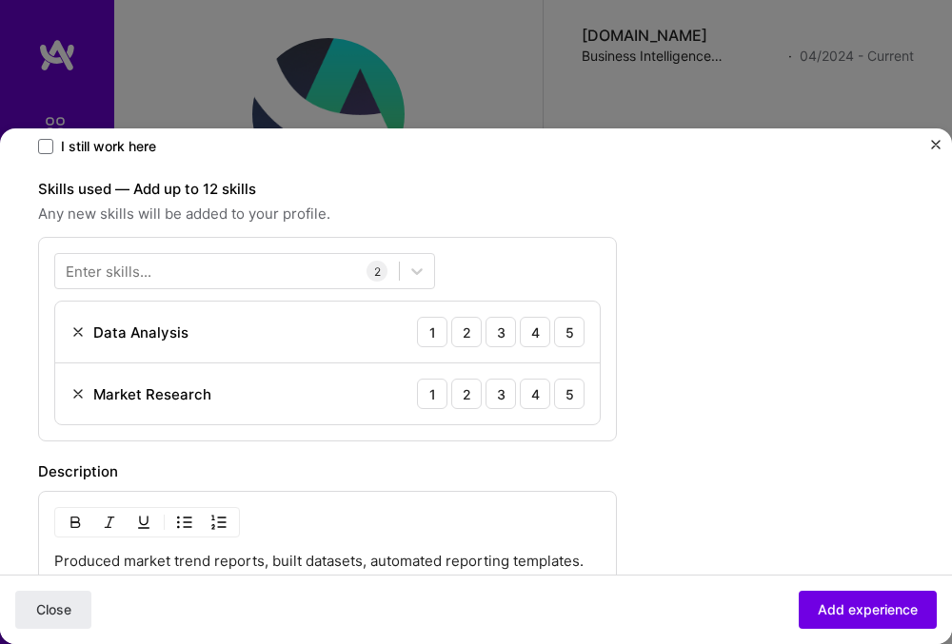
scroll to position [705, 0]
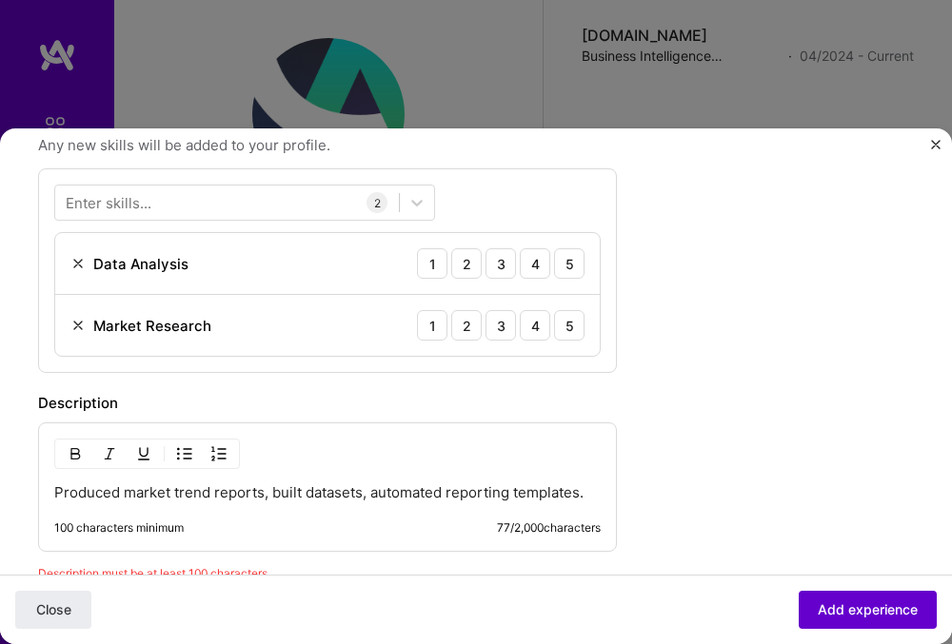
click at [863, 613] on span "Add experience" at bounding box center [867, 609] width 100 height 19
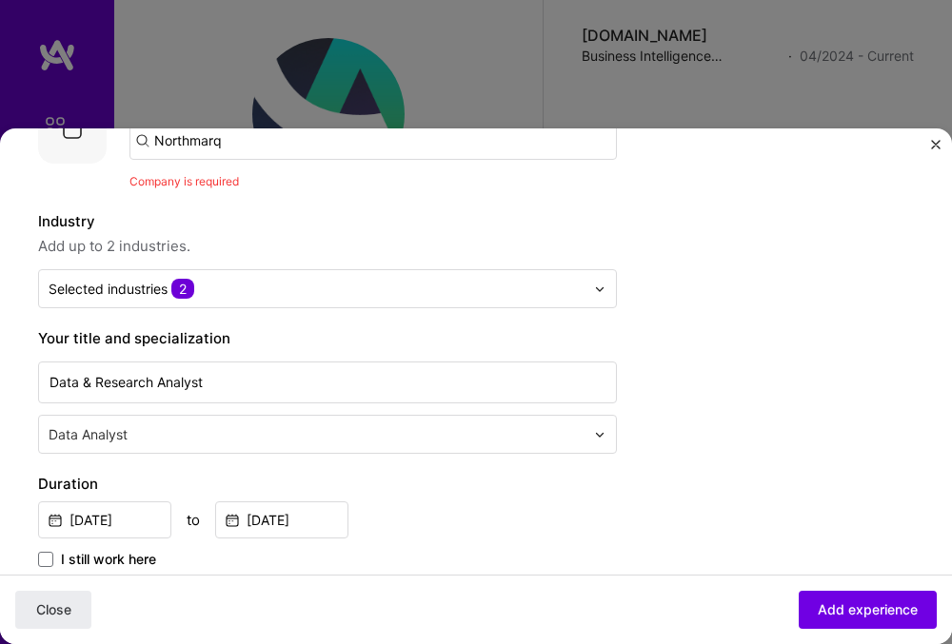
scroll to position [190, 0]
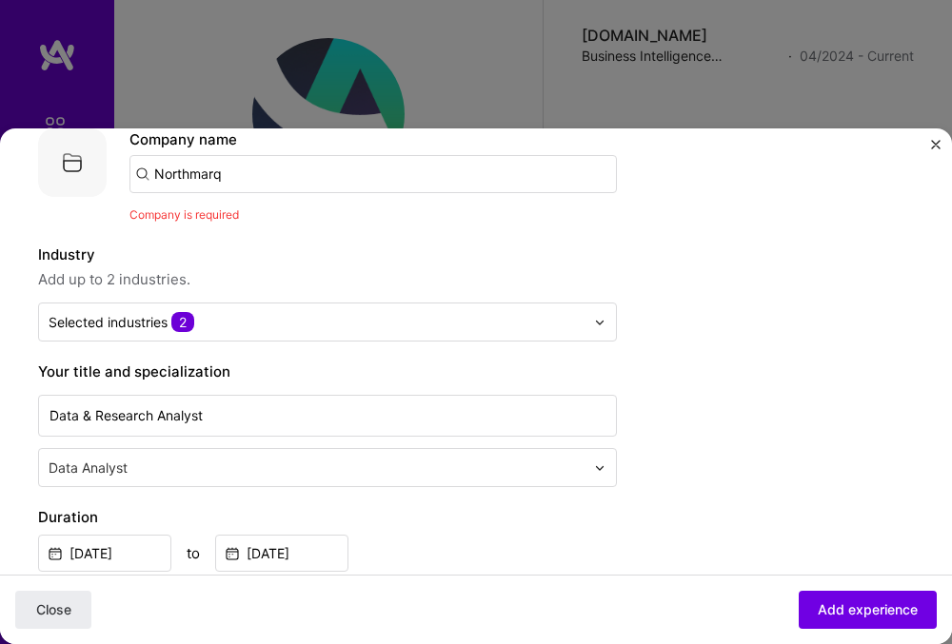
click at [432, 190] on input "Northmarq" at bounding box center [372, 174] width 487 height 38
type input "Northmarq"
click at [325, 225] on div "Northmarq" at bounding box center [280, 226] width 89 height 33
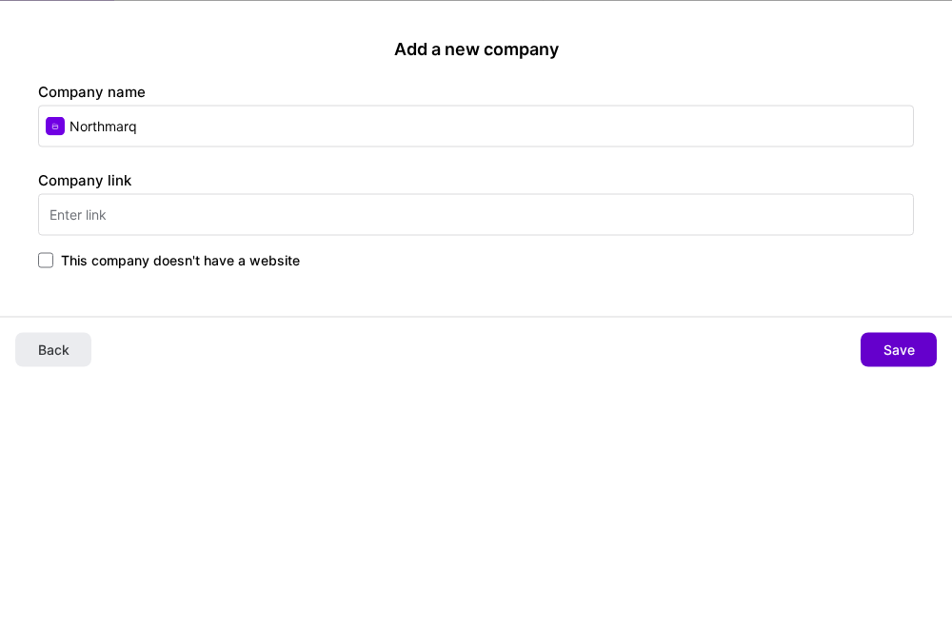
click at [902, 348] on span "Save" at bounding box center [898, 350] width 31 height 19
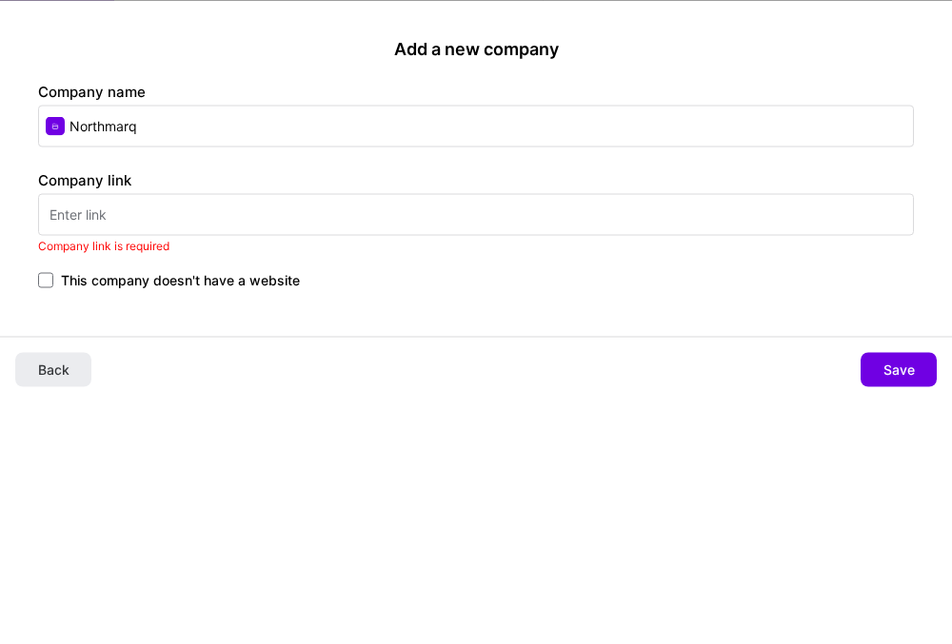
click at [265, 278] on span "This company doesn't have a website" at bounding box center [180, 280] width 239 height 19
click at [0, 0] on input "This company doesn't have a website" at bounding box center [0, 0] width 0 height 0
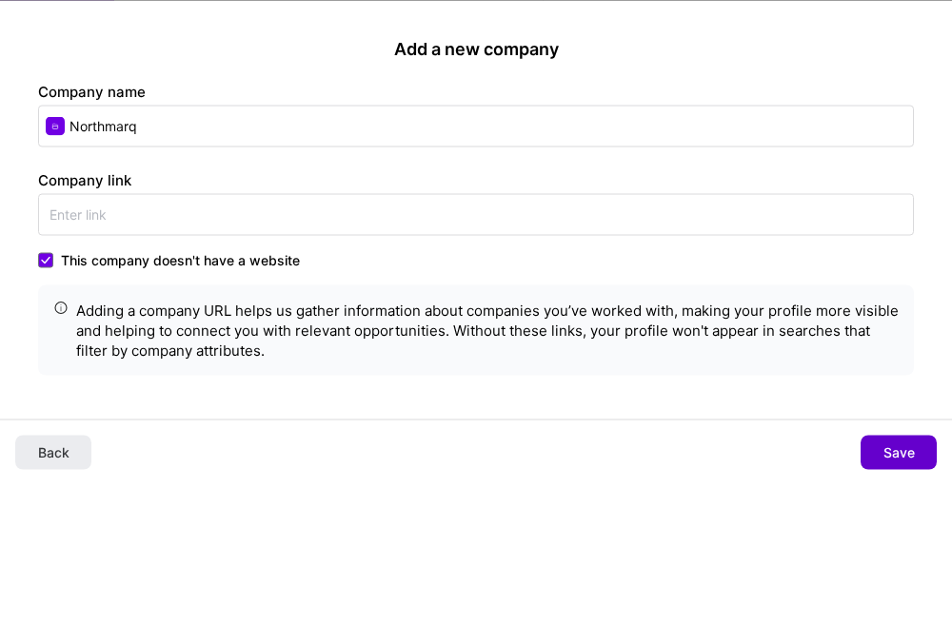
click at [931, 452] on button "Save" at bounding box center [898, 453] width 76 height 34
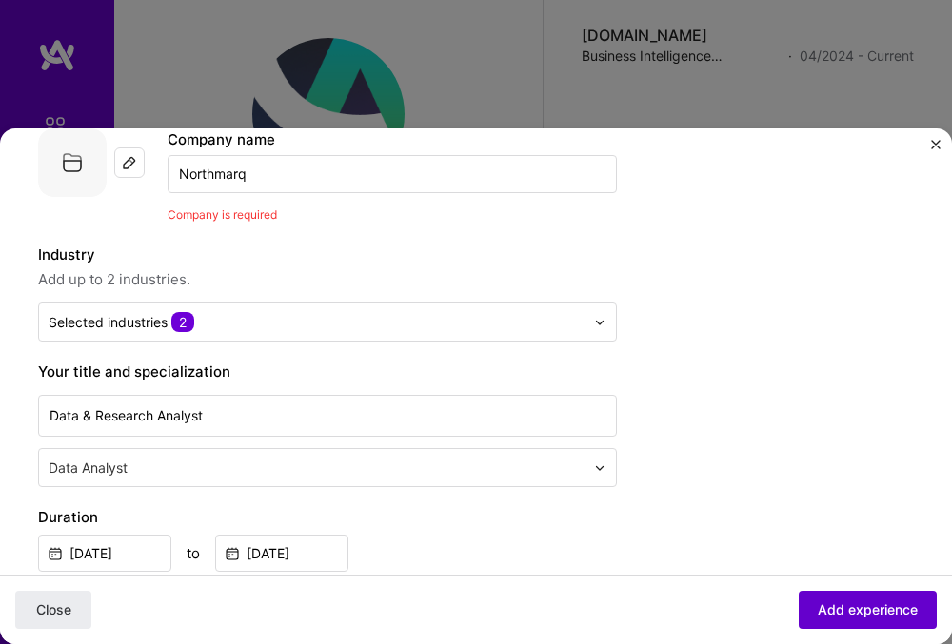
click at [833, 617] on span "Add experience" at bounding box center [867, 609] width 100 height 19
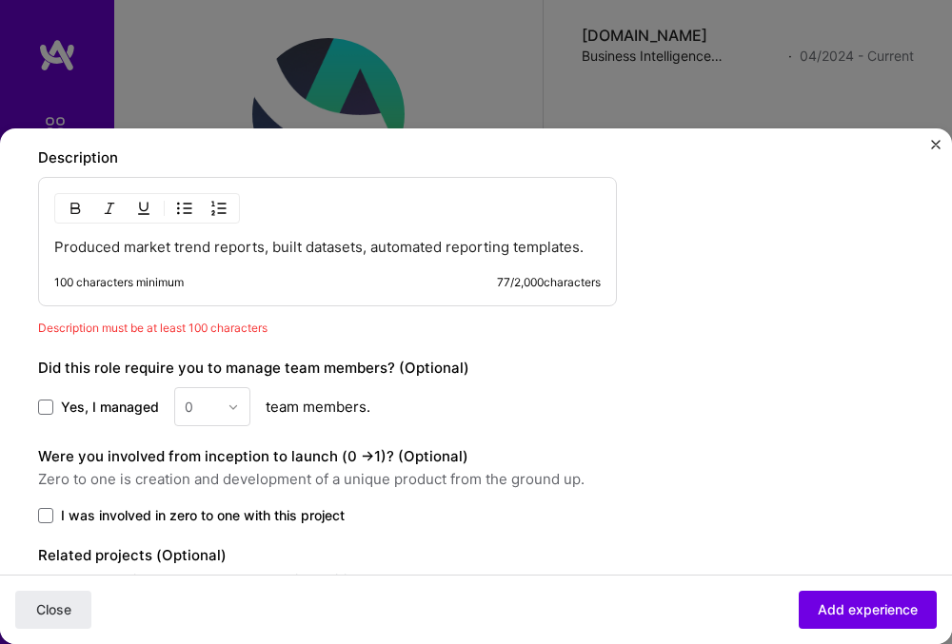
scroll to position [918, 0]
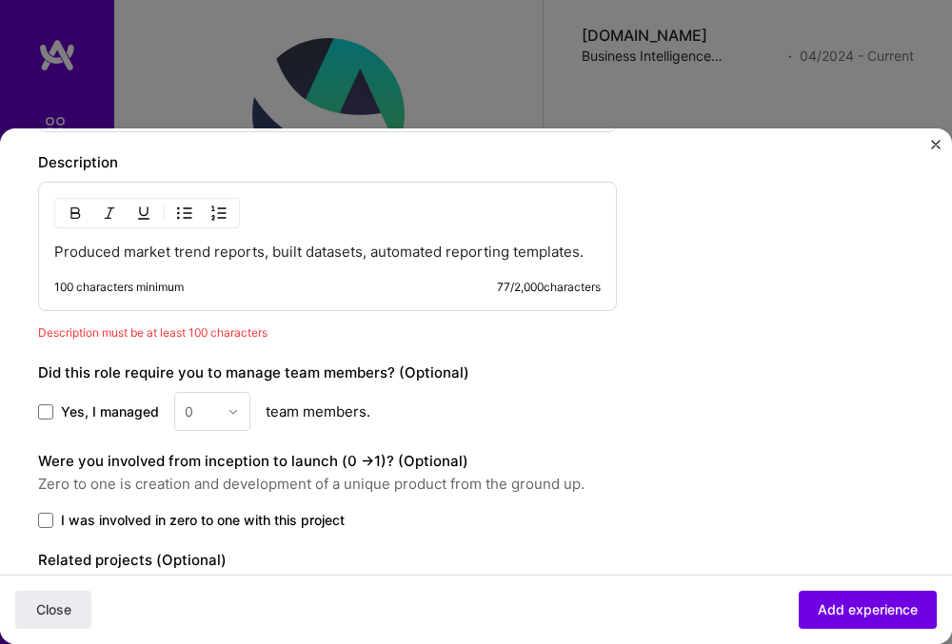
click at [131, 248] on p "Produced market trend reports, built datasets, automated reporting templates." at bounding box center [327, 252] width 546 height 19
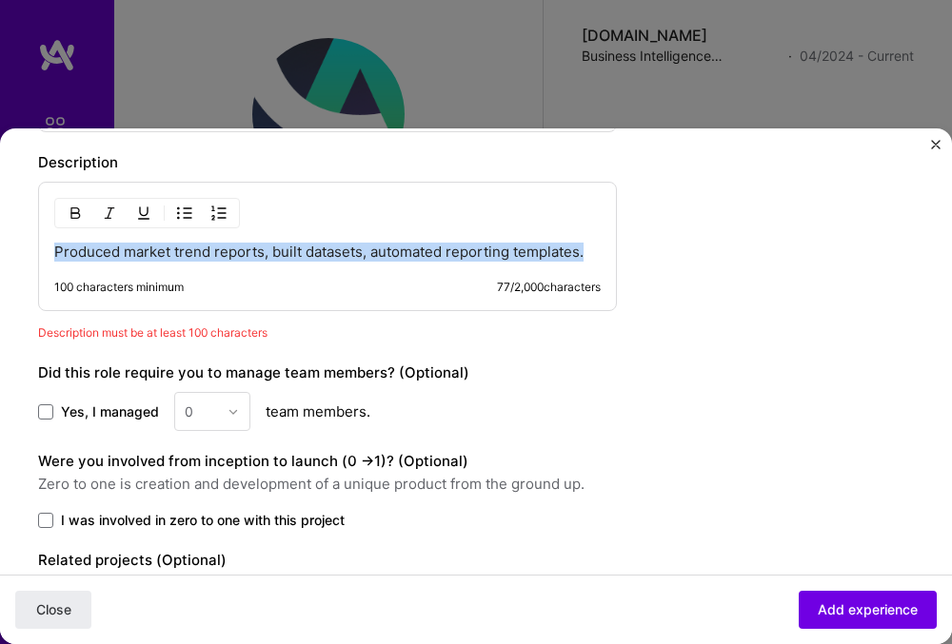
drag, startPoint x: 55, startPoint y: 250, endPoint x: 521, endPoint y: 378, distance: 483.4
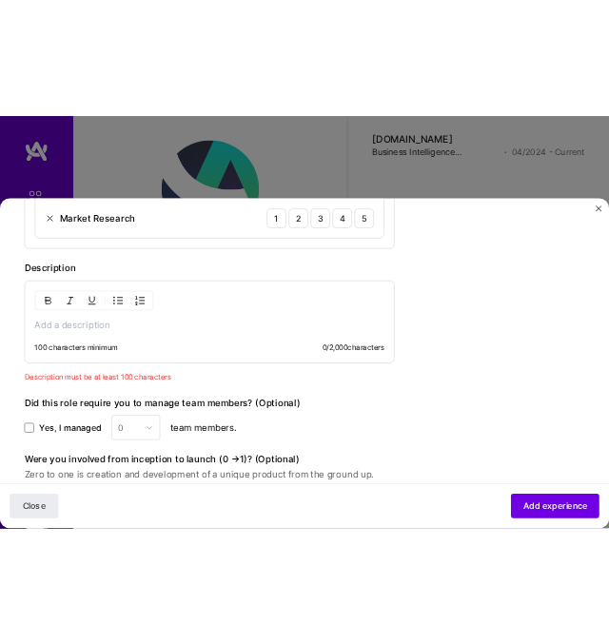
scroll to position [841, 0]
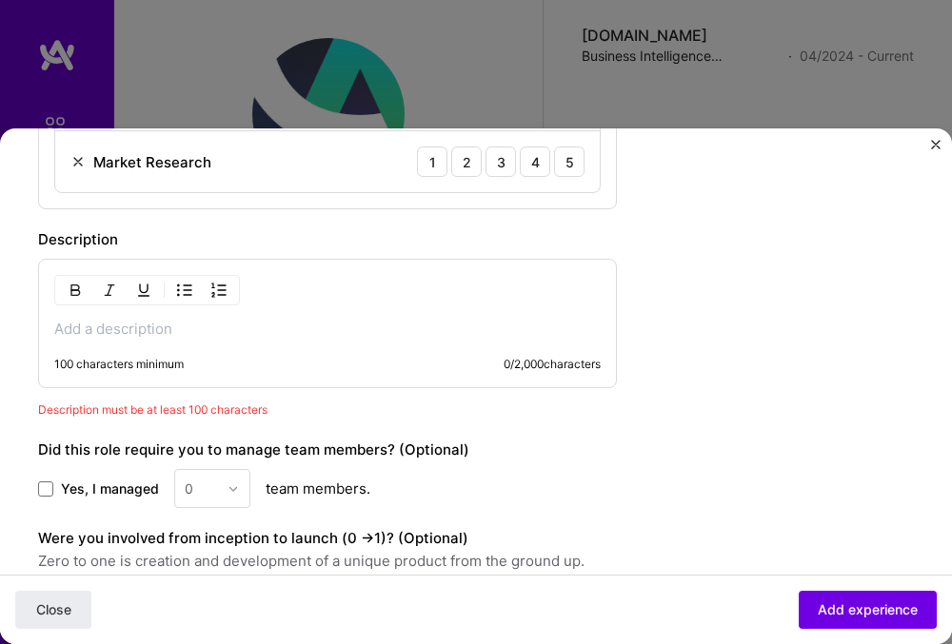
click at [934, 153] on button "Close" at bounding box center [936, 150] width 10 height 20
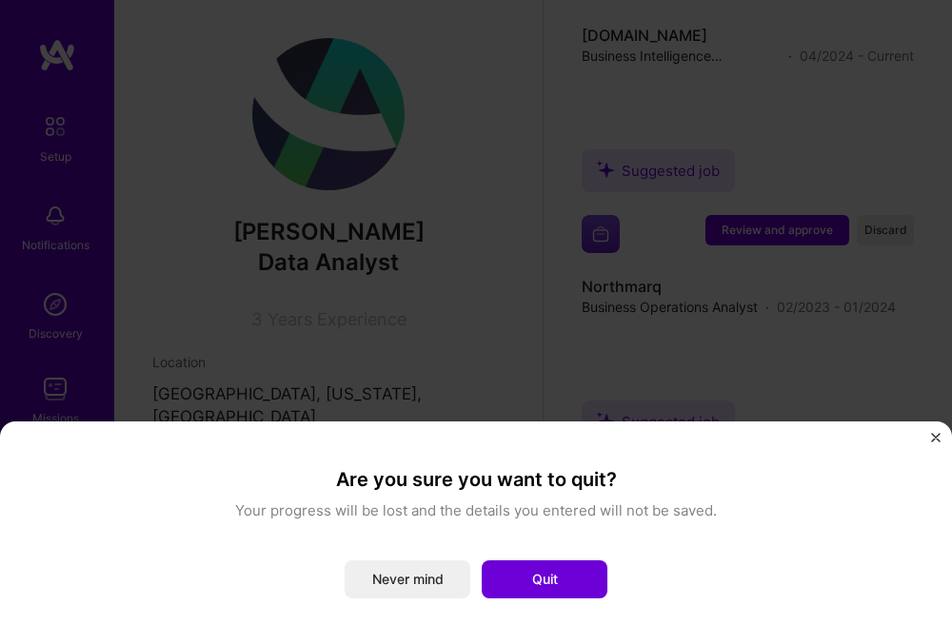
click at [636, 289] on div "Are you sure you want to quit? Your progress will be lost and the details you e…" at bounding box center [476, 322] width 952 height 644
